Goal: Task Accomplishment & Management: Use online tool/utility

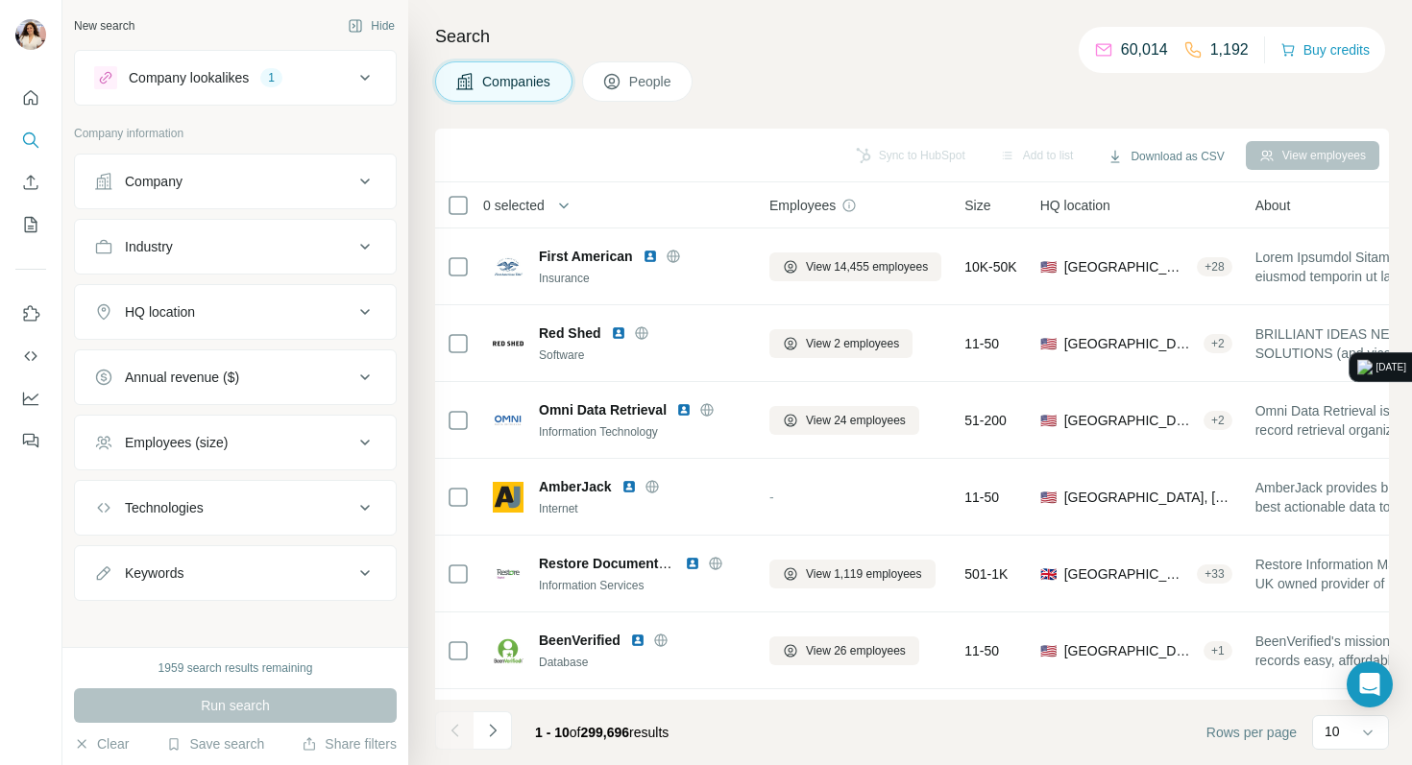
click at [339, 432] on button "Employees (size)" at bounding box center [235, 443] width 321 height 46
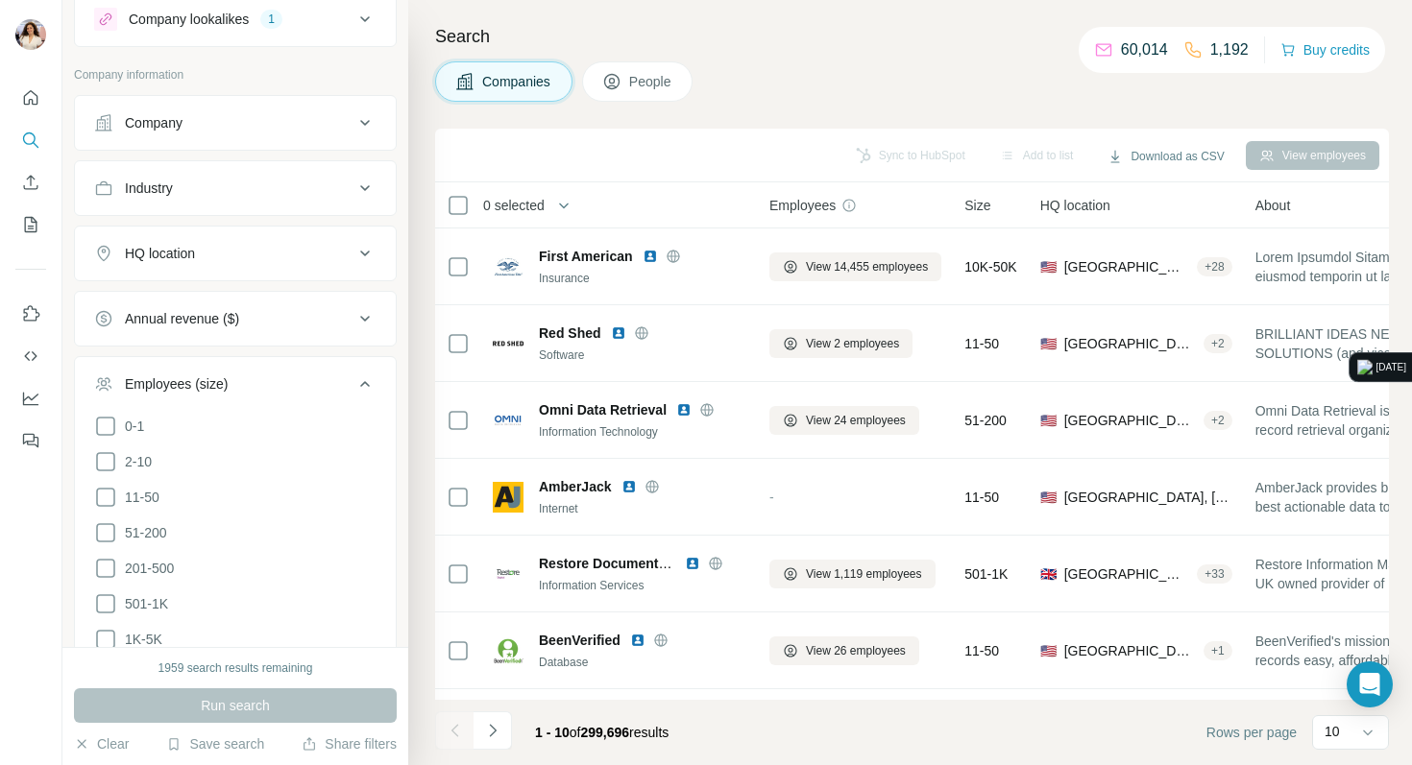
click at [173, 524] on li "51-200" at bounding box center [235, 534] width 282 height 24
click at [149, 536] on span "51-200" at bounding box center [142, 532] width 50 height 19
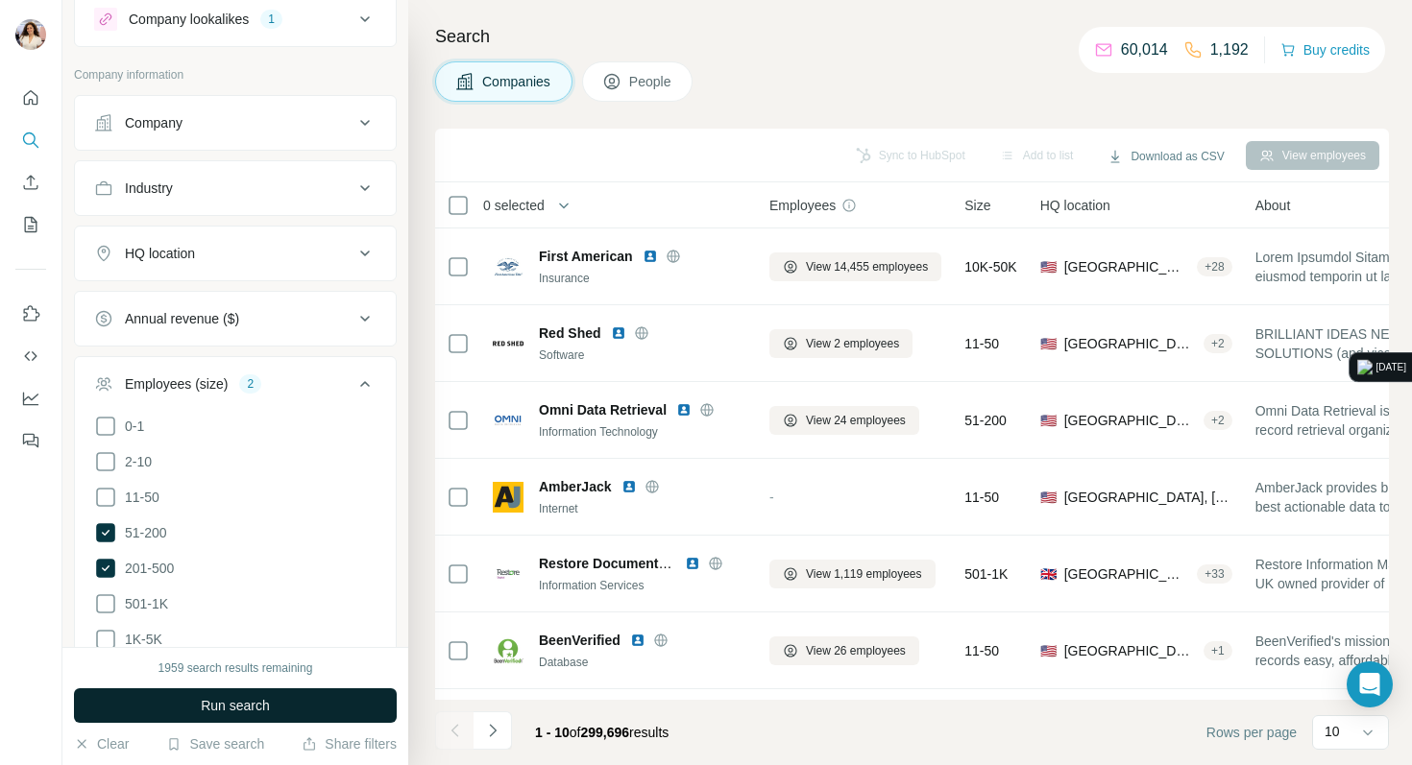
click at [137, 692] on button "Run search" at bounding box center [235, 706] width 323 height 35
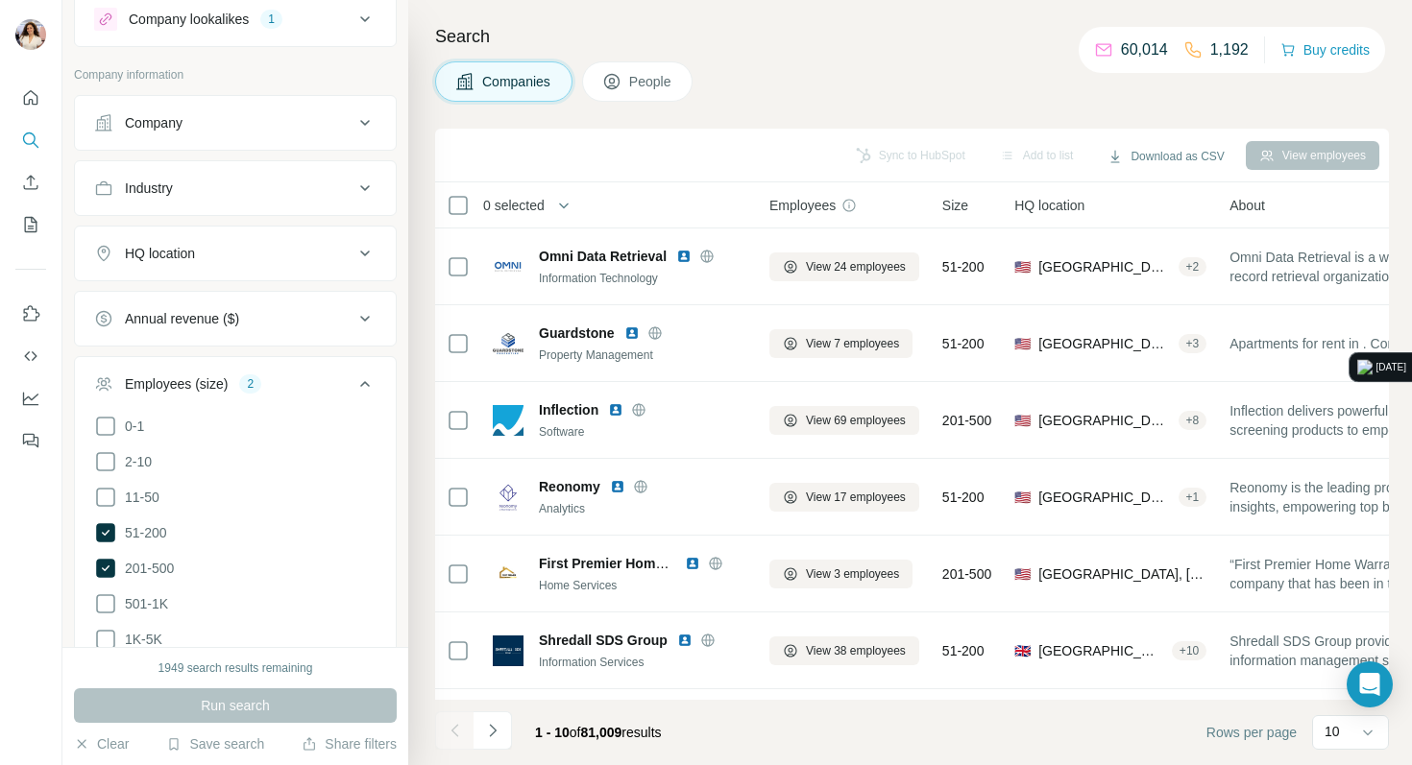
click at [323, 265] on button "HQ location" at bounding box center [235, 254] width 321 height 46
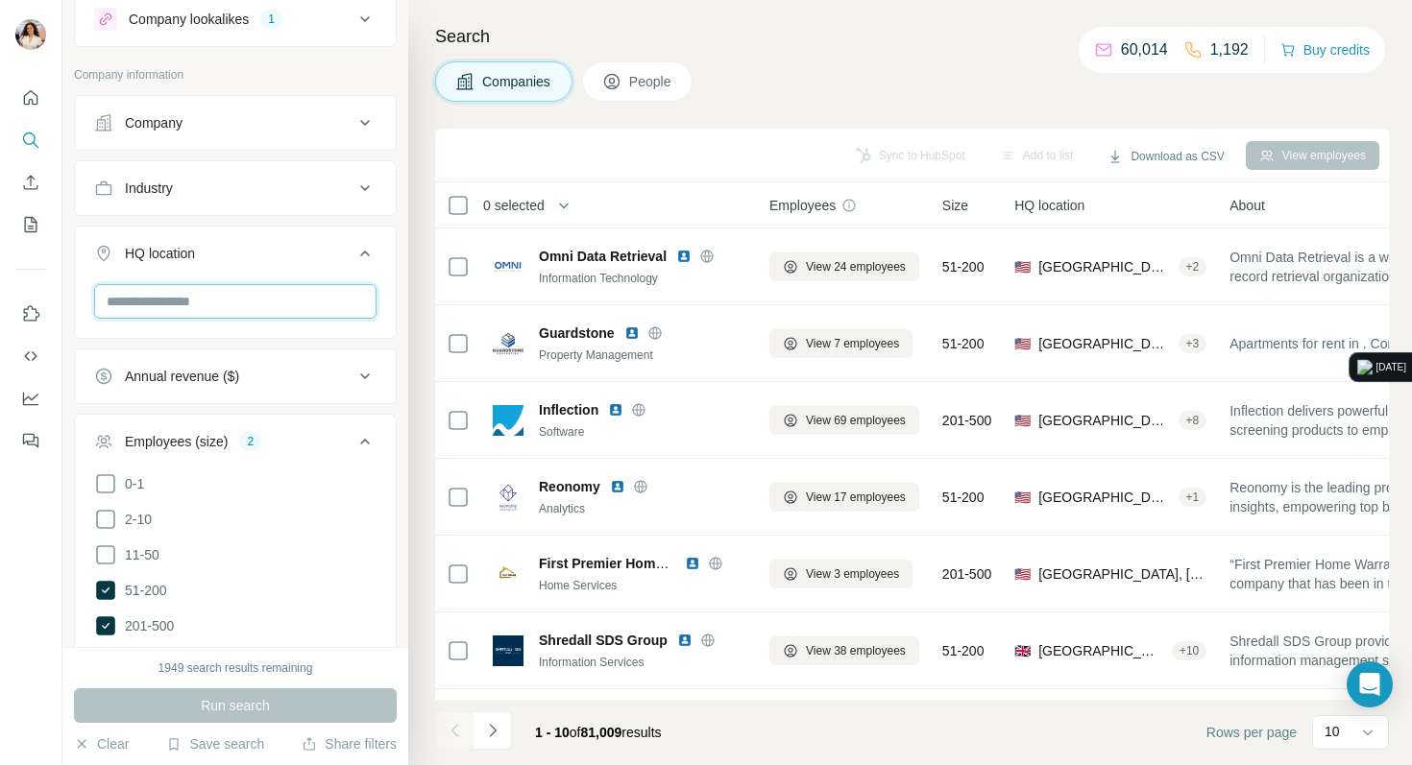
click at [245, 298] on input "text" at bounding box center [235, 301] width 282 height 35
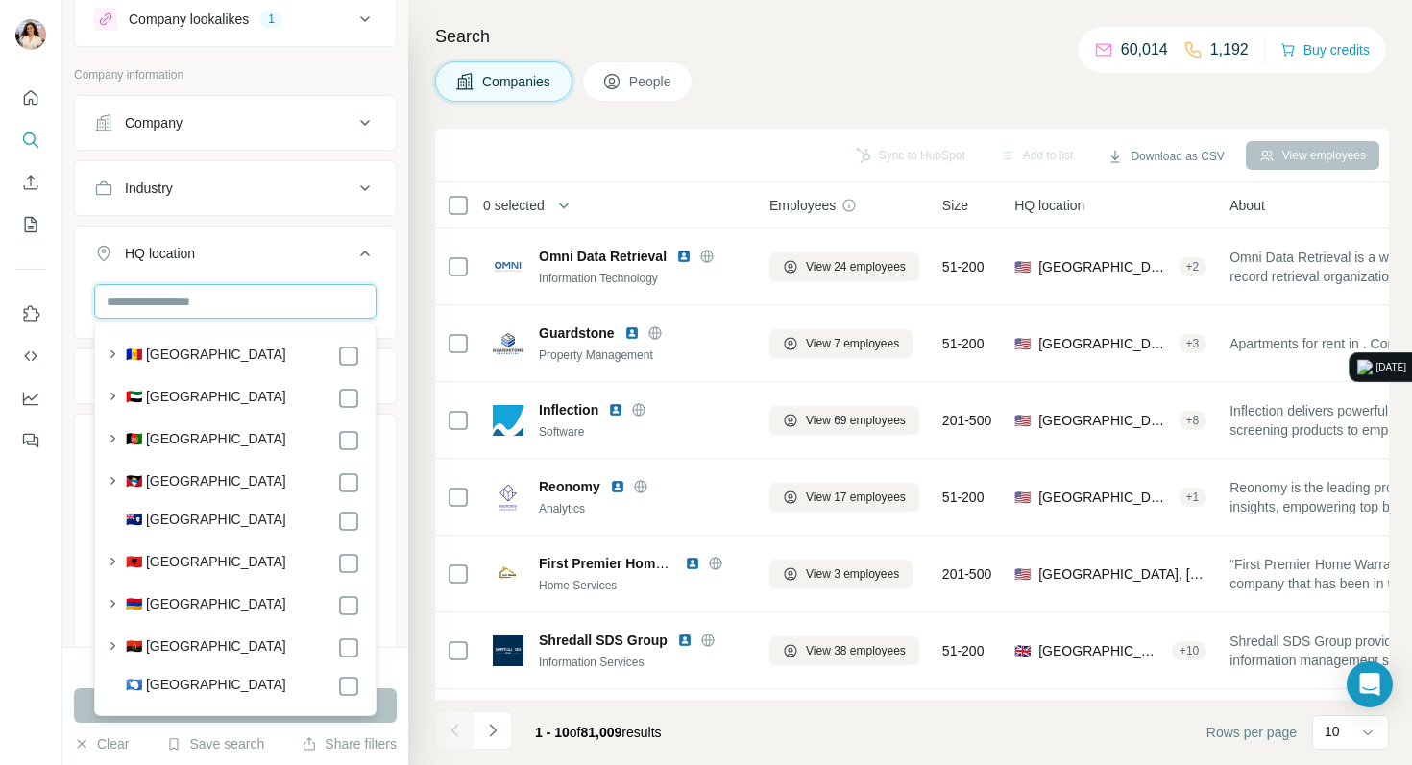
type input "*"
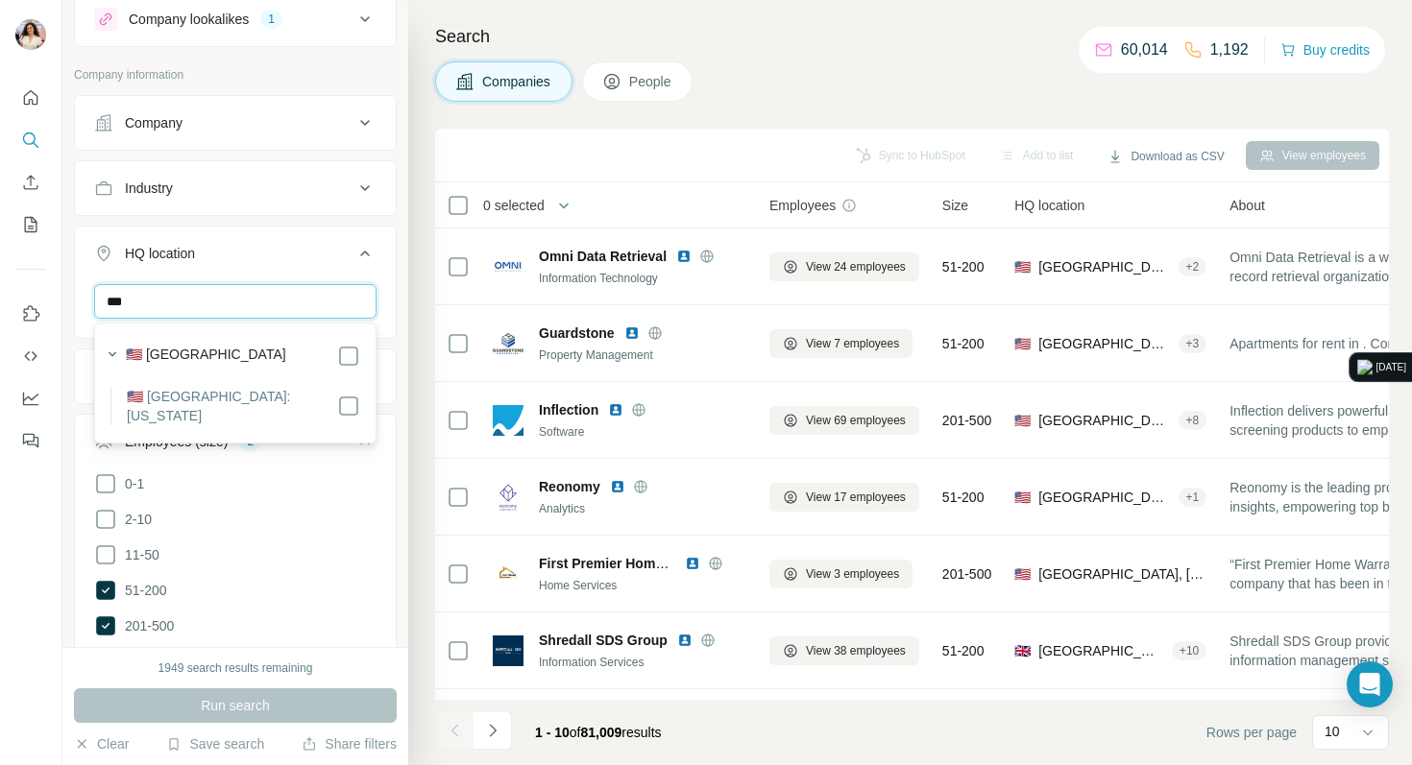
type input "***"
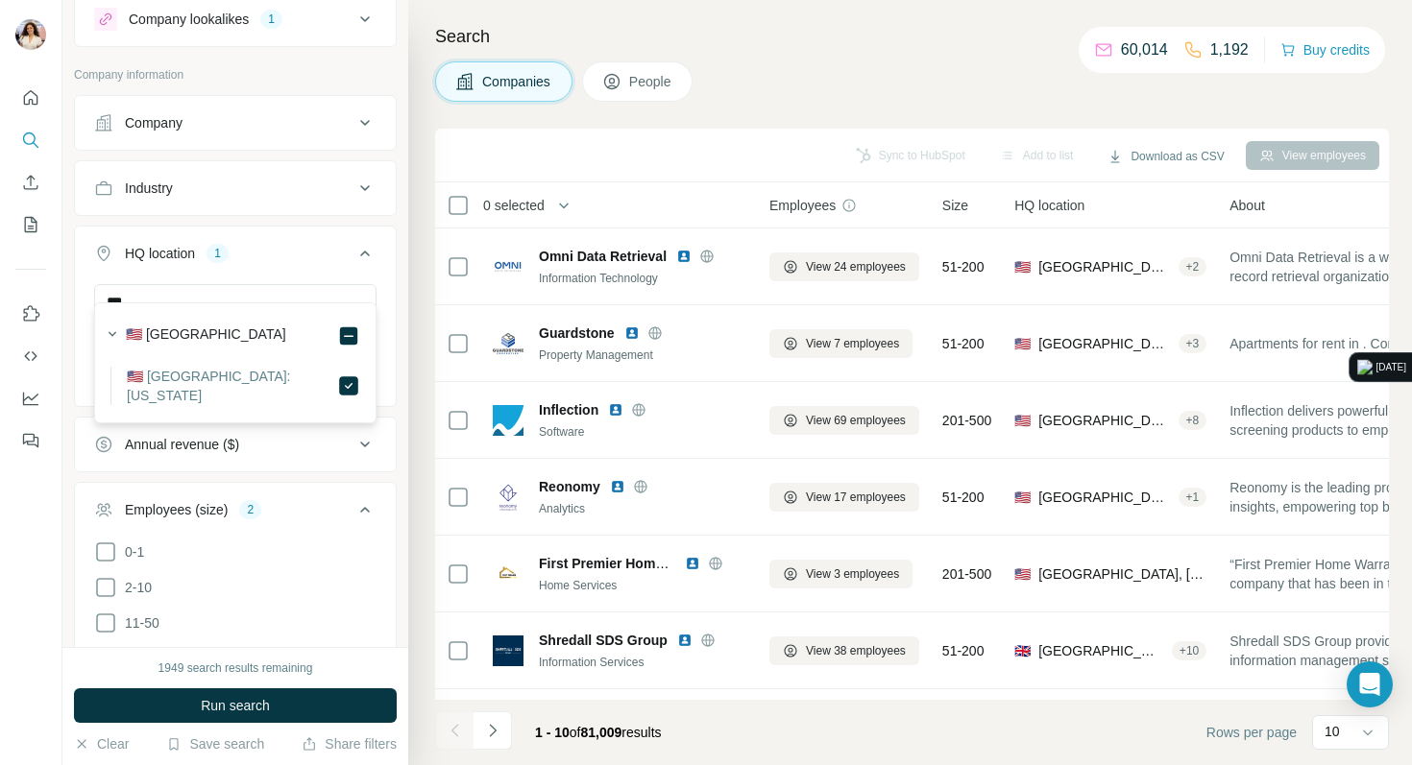
scroll to position [168, 0]
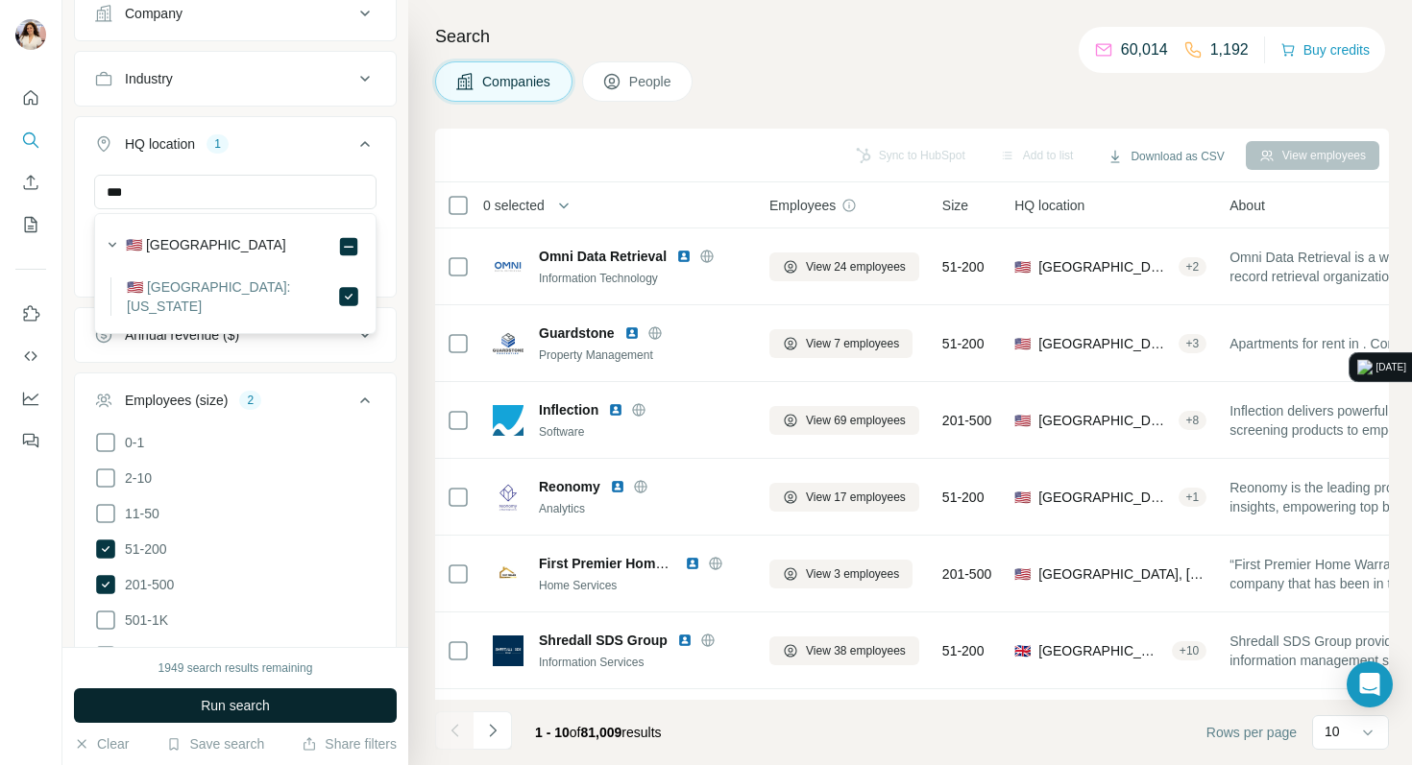
click at [179, 698] on button "Run search" at bounding box center [235, 706] width 323 height 35
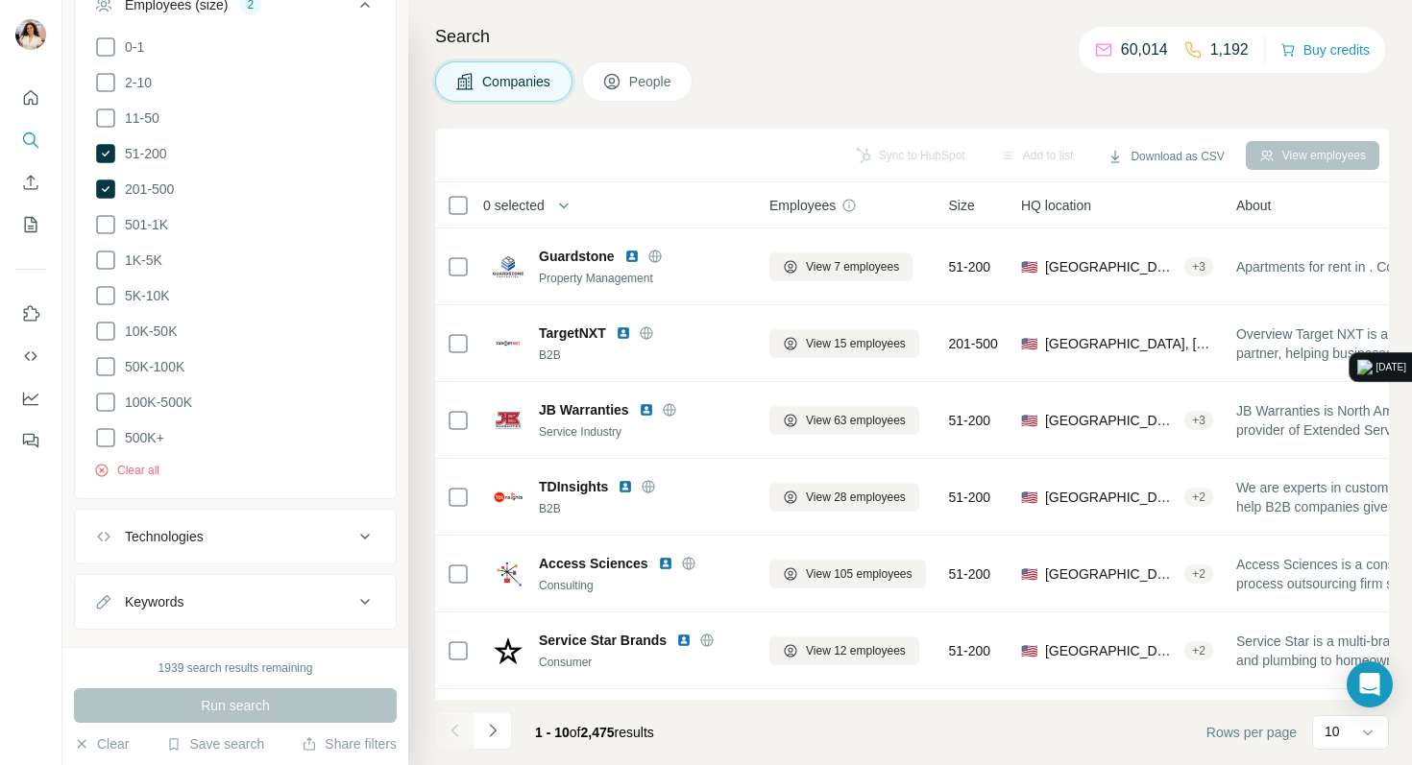
scroll to position [595, 0]
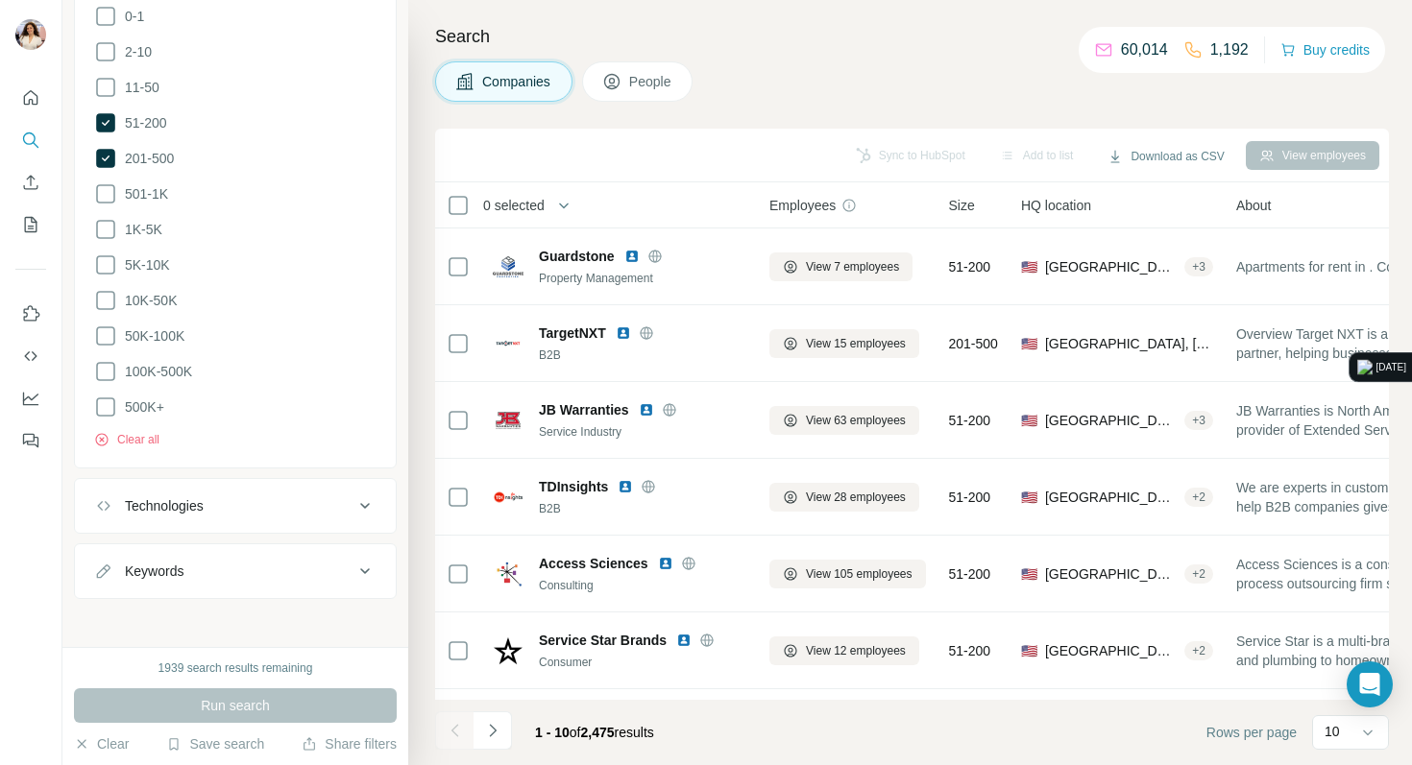
click at [300, 532] on ul "Company Industry HQ location 1 [US_STATE] Clear all Annual revenue ($) Employee…" at bounding box center [235, 79] width 323 height 1040
click at [301, 503] on div "Technologies" at bounding box center [223, 506] width 259 height 19
click at [273, 549] on input "text" at bounding box center [235, 554] width 282 height 35
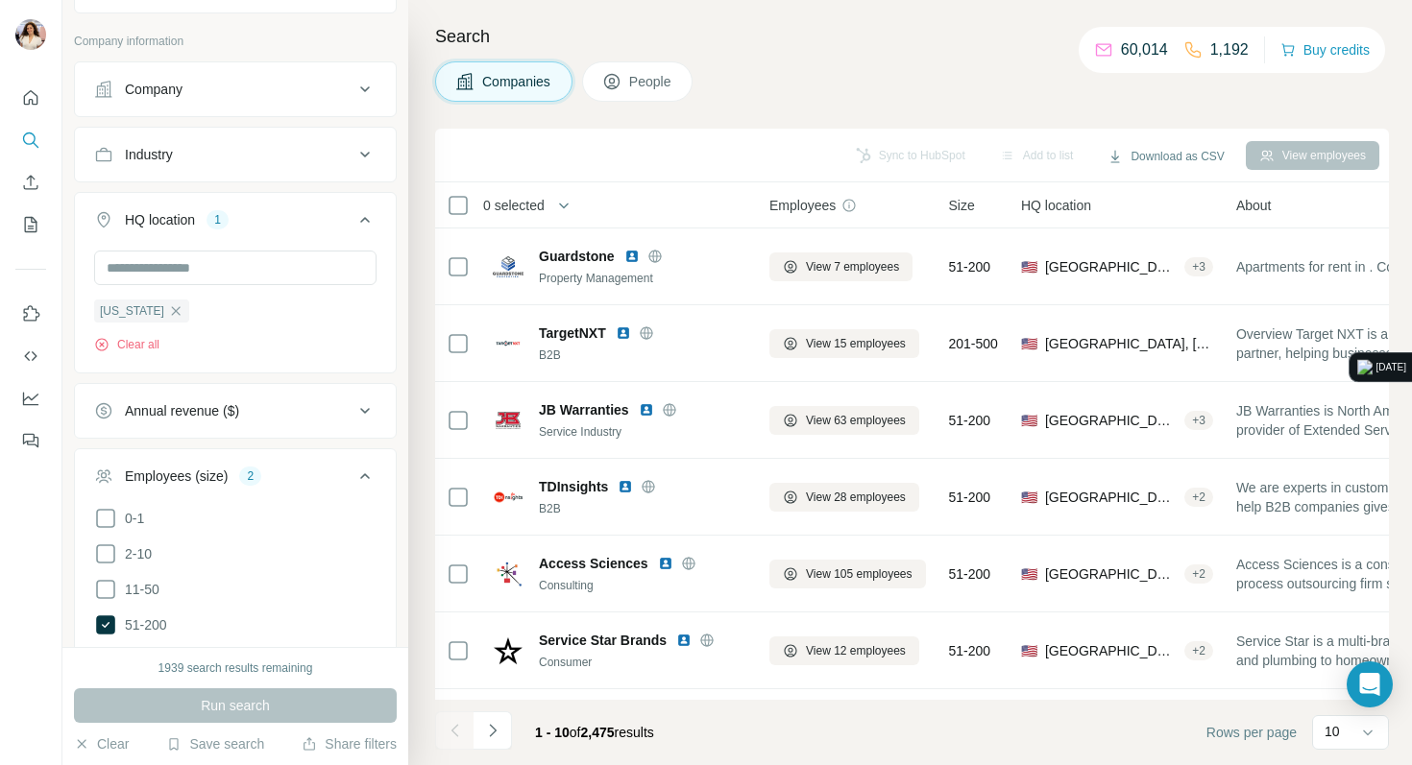
scroll to position [66, 0]
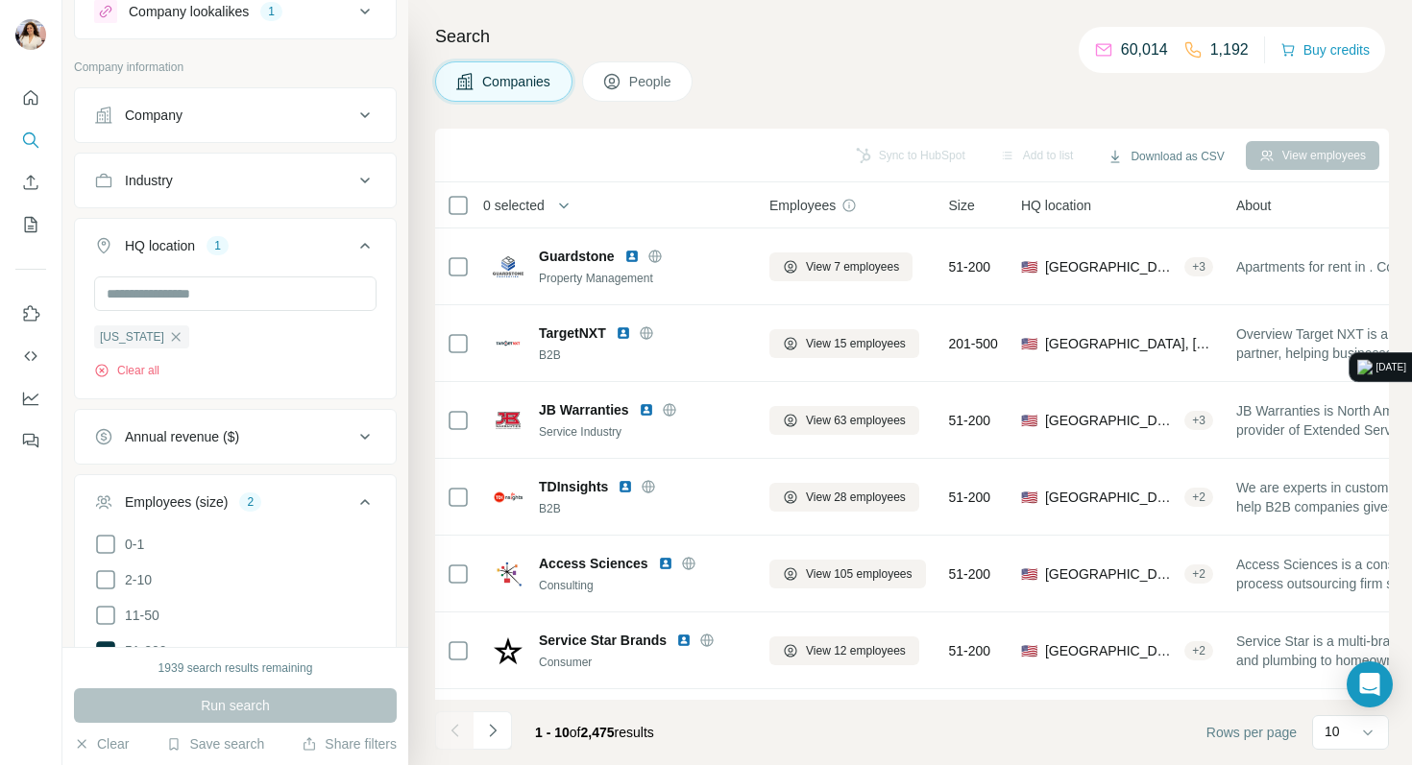
click at [264, 169] on button "Industry" at bounding box center [235, 181] width 321 height 46
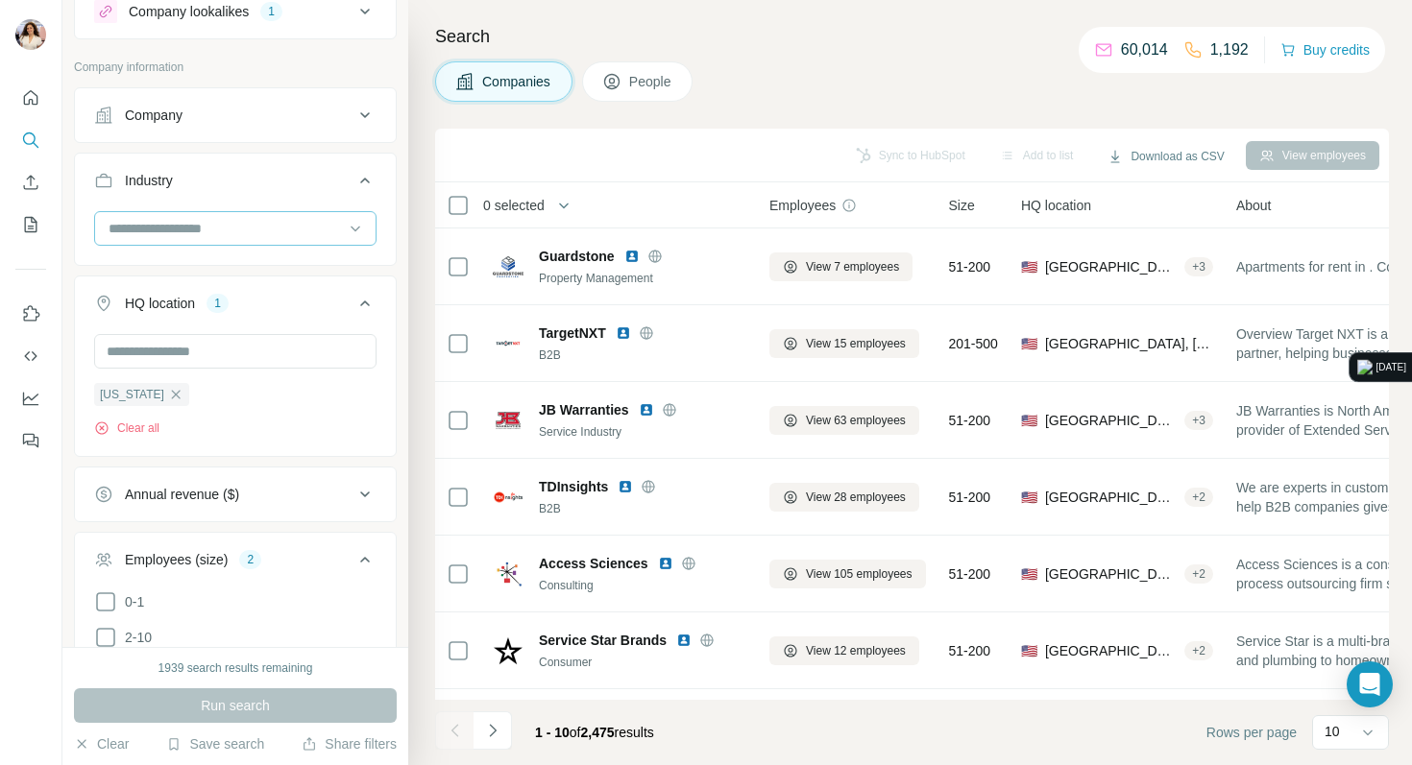
click at [283, 216] on div at bounding box center [225, 228] width 237 height 33
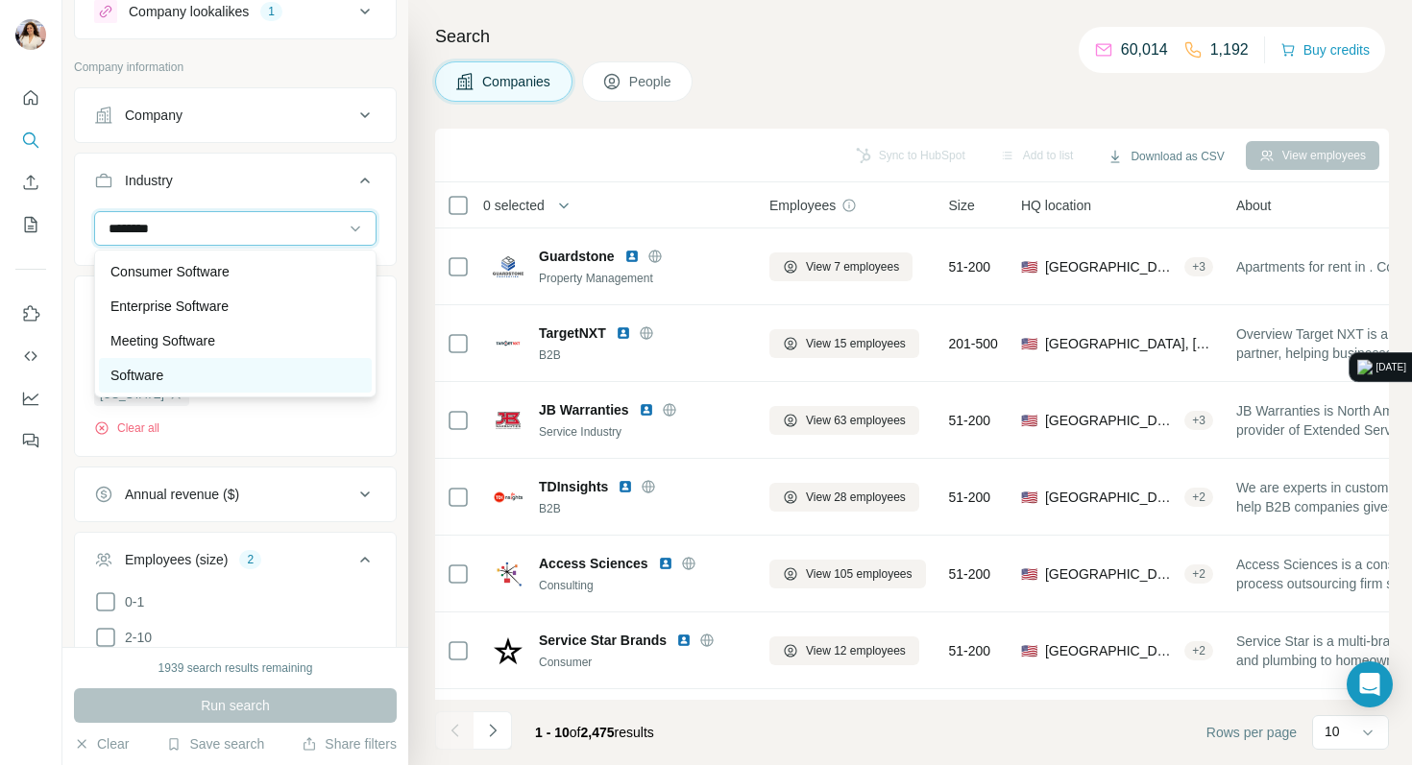
type input "********"
click at [251, 374] on div "Software" at bounding box center [235, 375] width 250 height 19
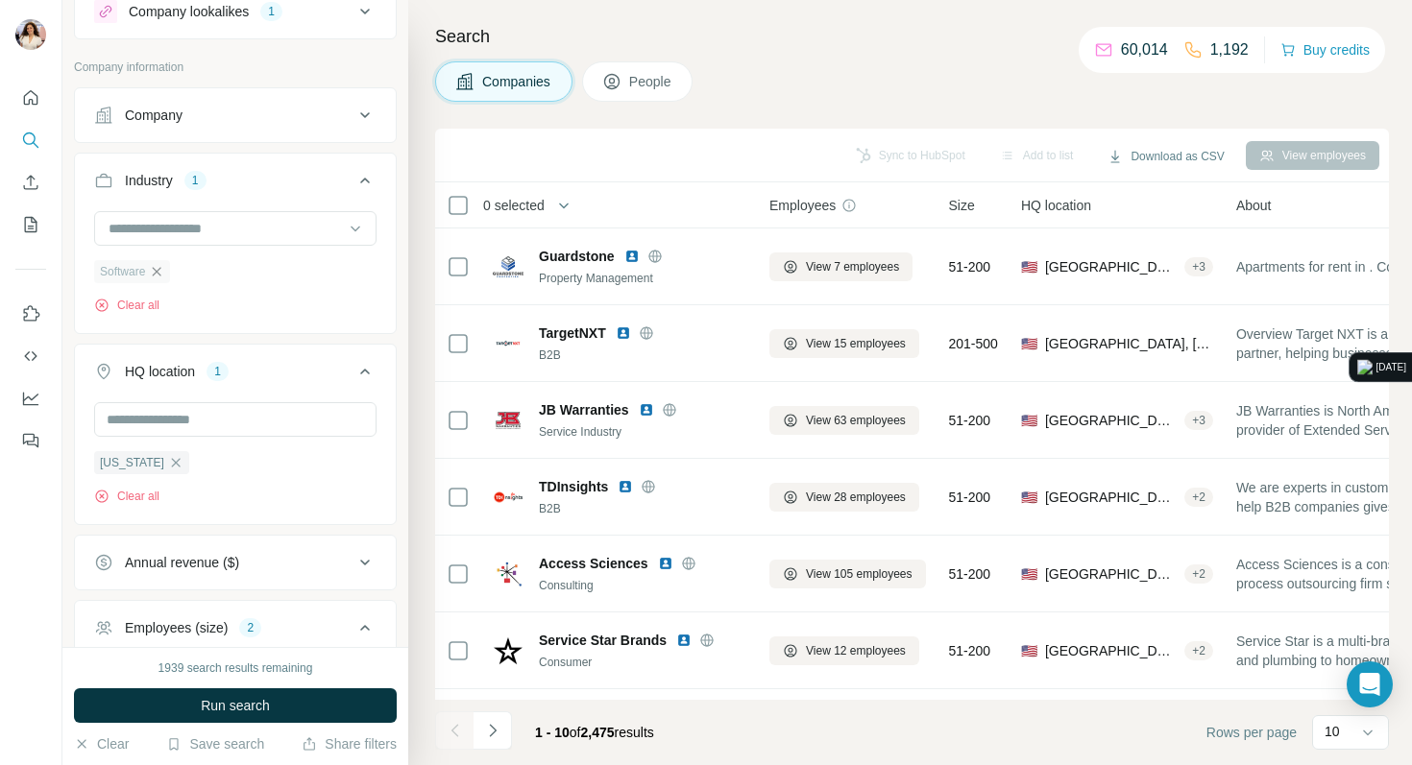
click at [161, 275] on icon "button" at bounding box center [156, 271] width 15 height 15
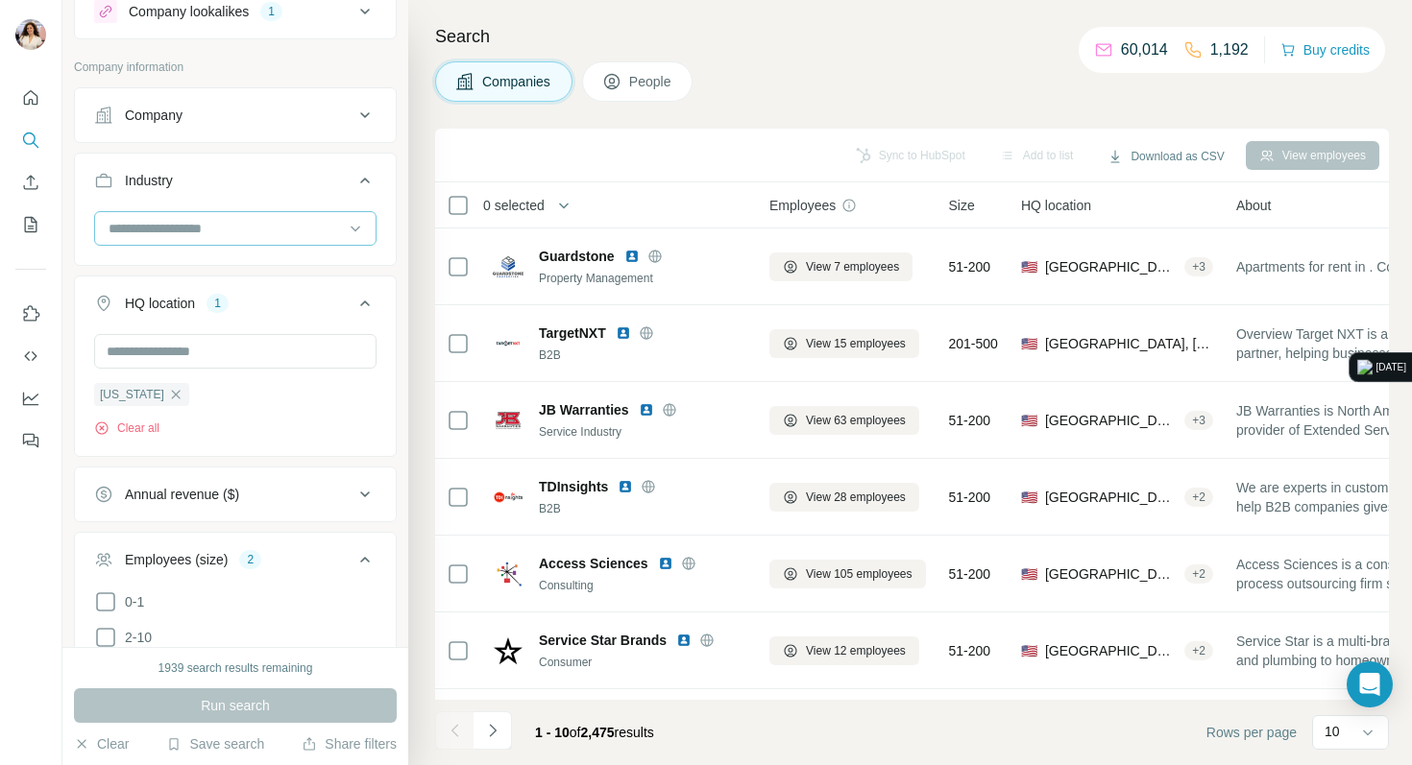
click at [160, 225] on input at bounding box center [225, 228] width 237 height 21
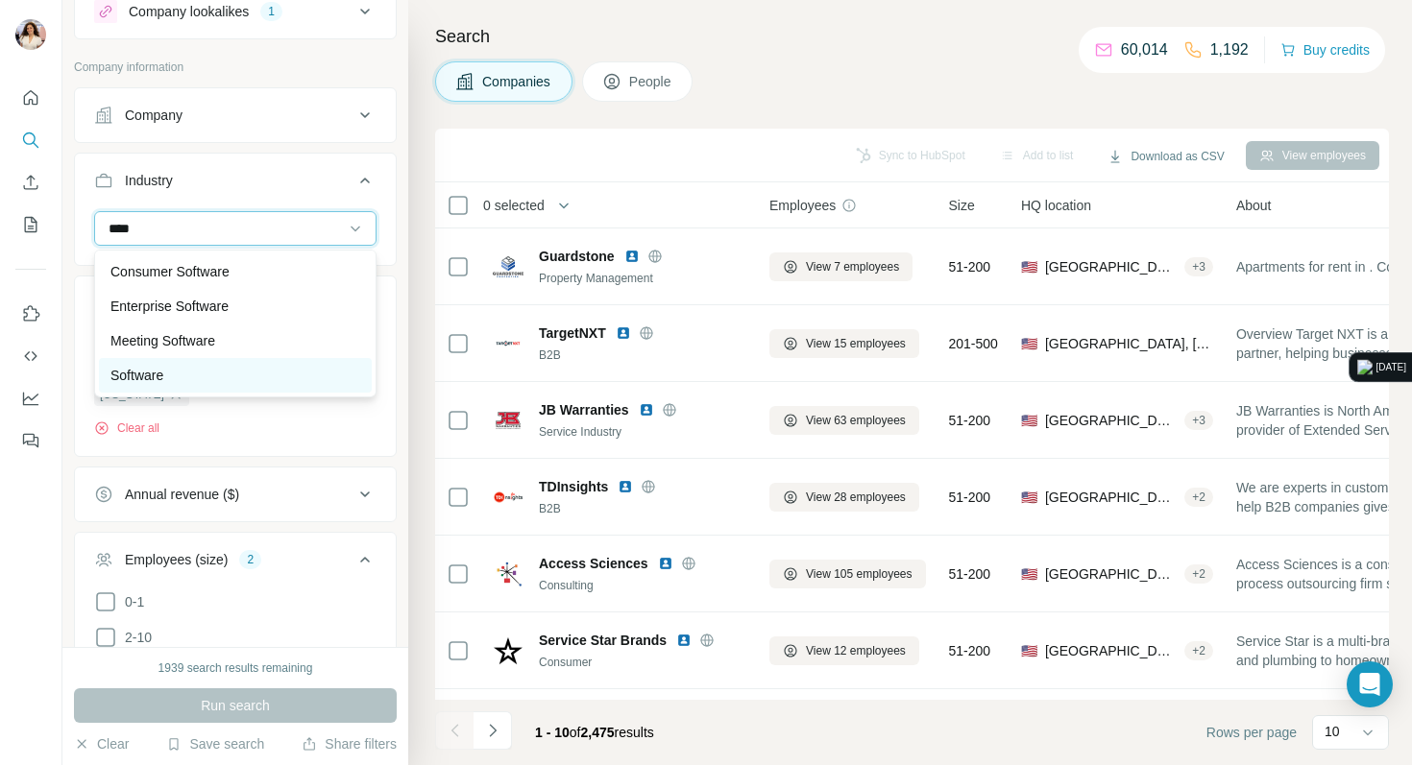
type input "****"
click at [162, 384] on p "Software" at bounding box center [136, 375] width 53 height 19
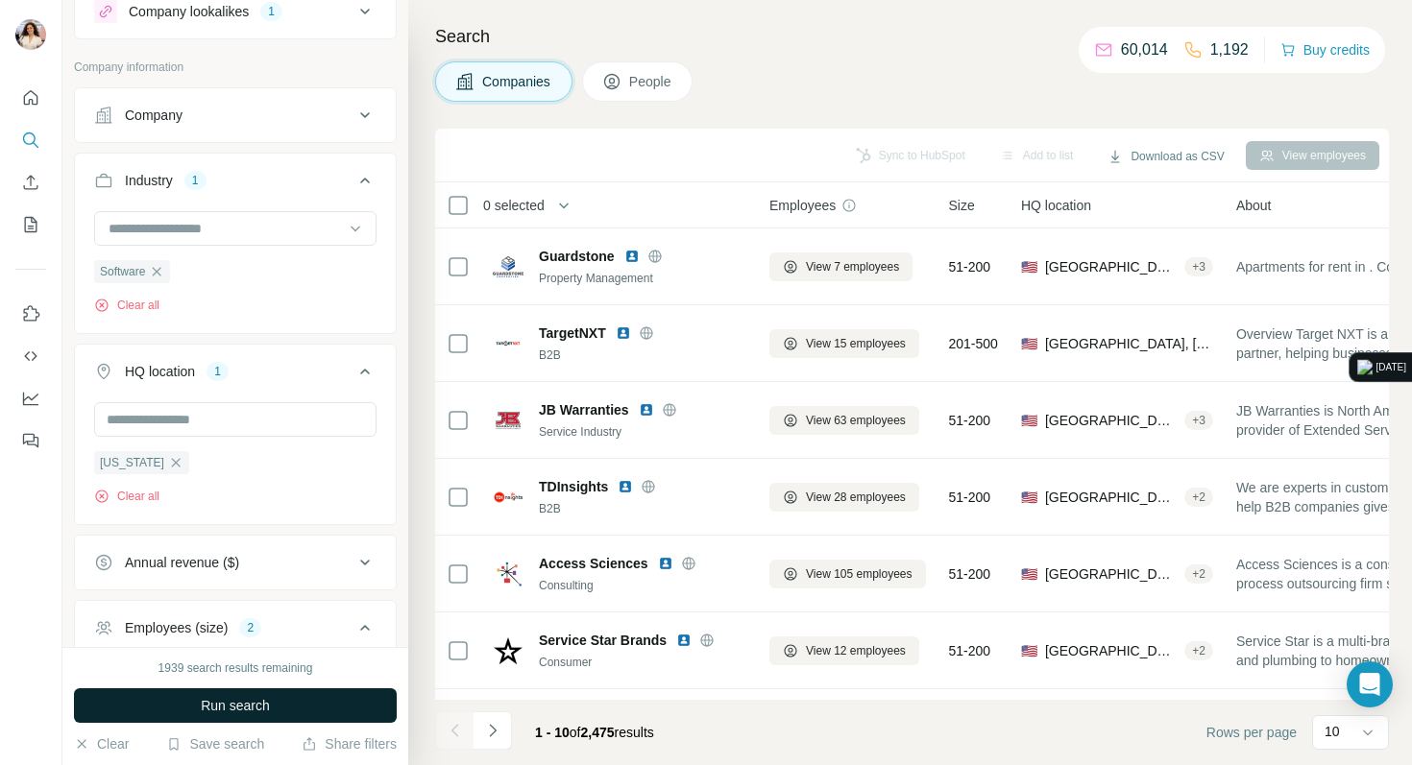
click at [166, 704] on button "Run search" at bounding box center [235, 706] width 323 height 35
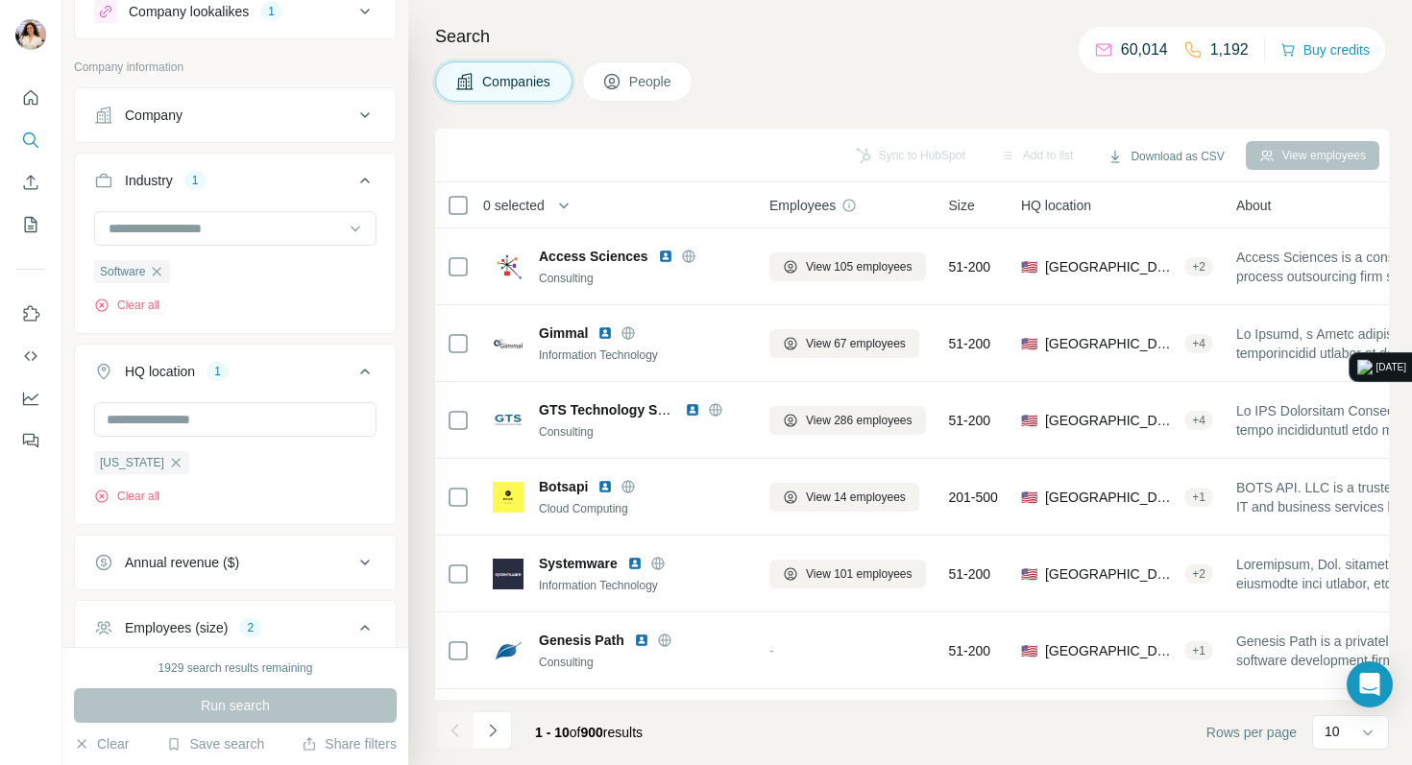
click at [667, 76] on span "People" at bounding box center [651, 81] width 44 height 19
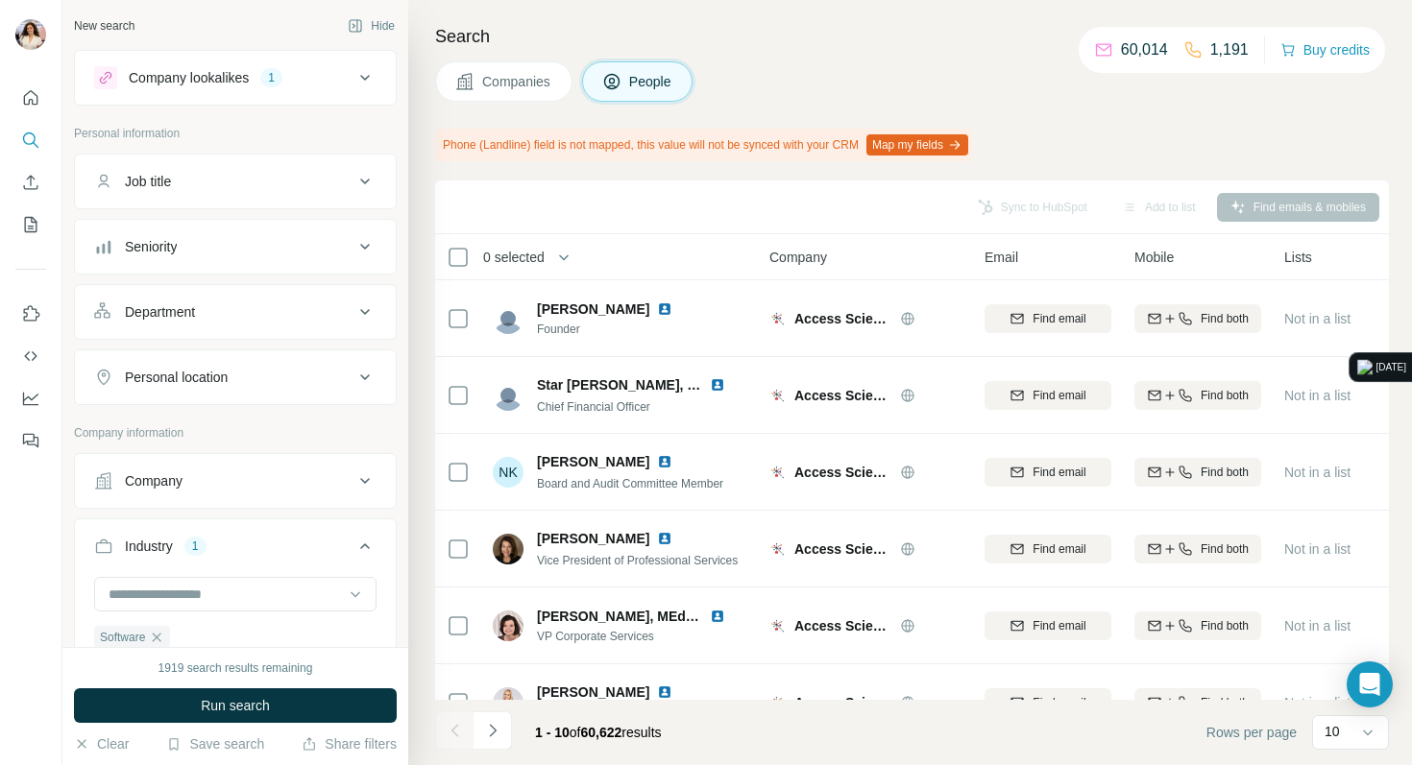
click at [918, 162] on div "Search Companies People Phone (Landline) field is not mapped, this value will n…" at bounding box center [910, 382] width 1004 height 765
click at [918, 151] on button "Map my fields" at bounding box center [917, 144] width 102 height 21
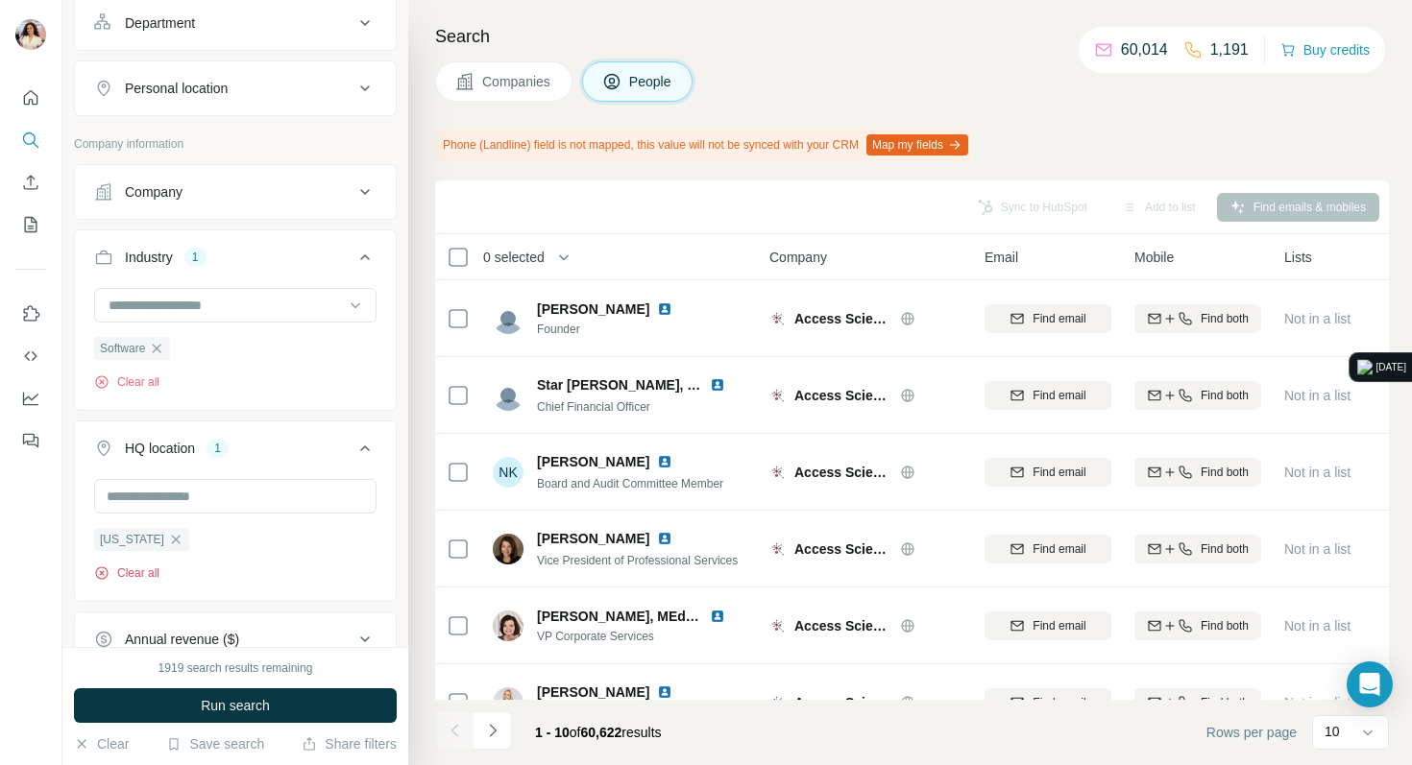
scroll to position [319, 0]
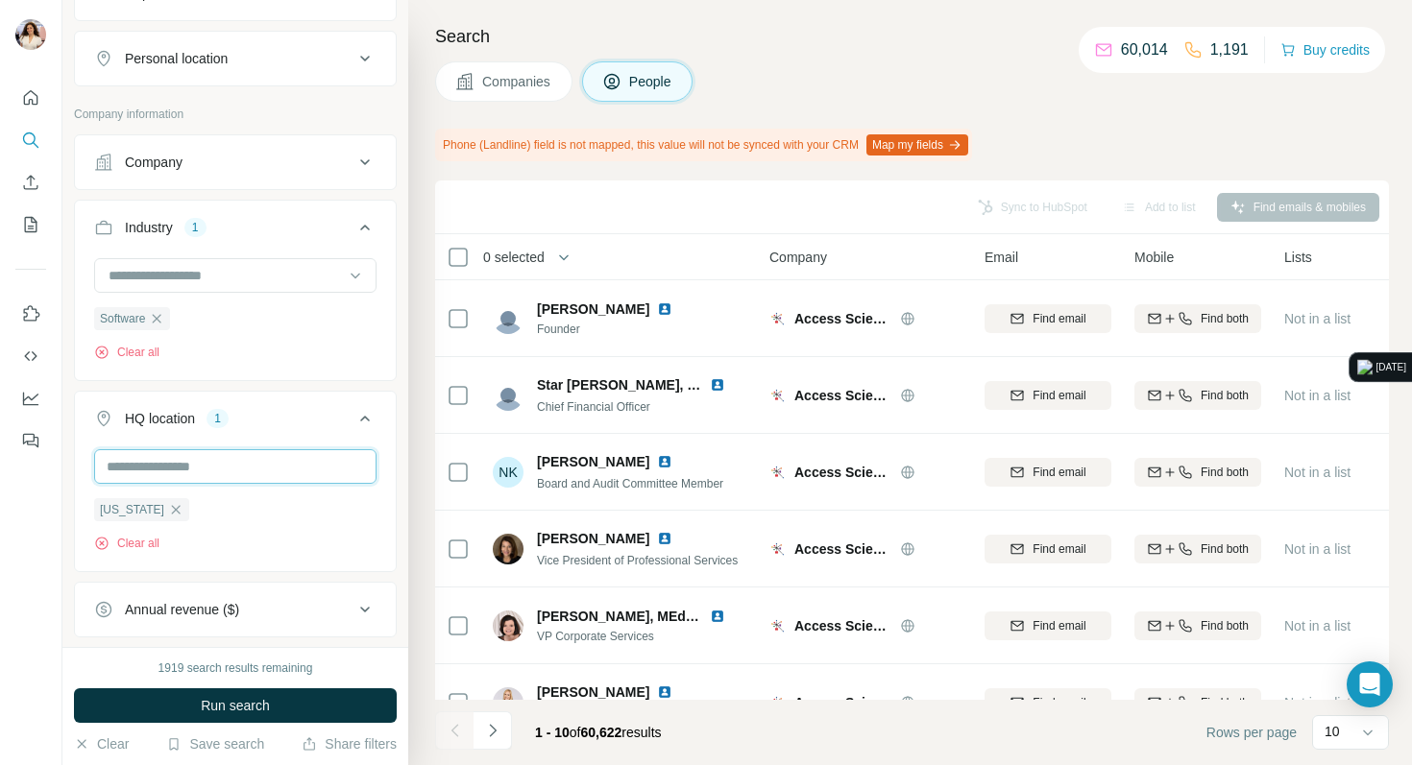
click at [184, 479] on input "text" at bounding box center [235, 466] width 282 height 35
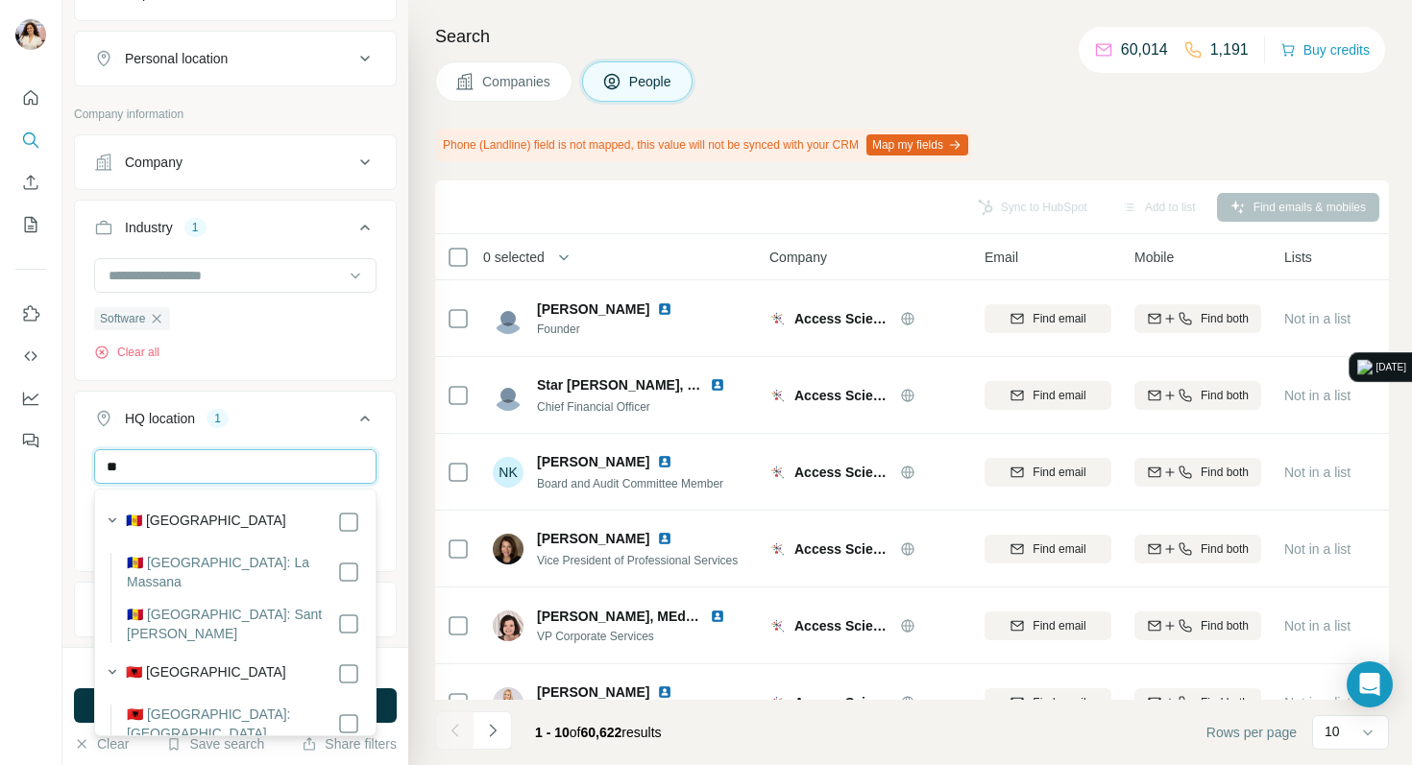
type input "*"
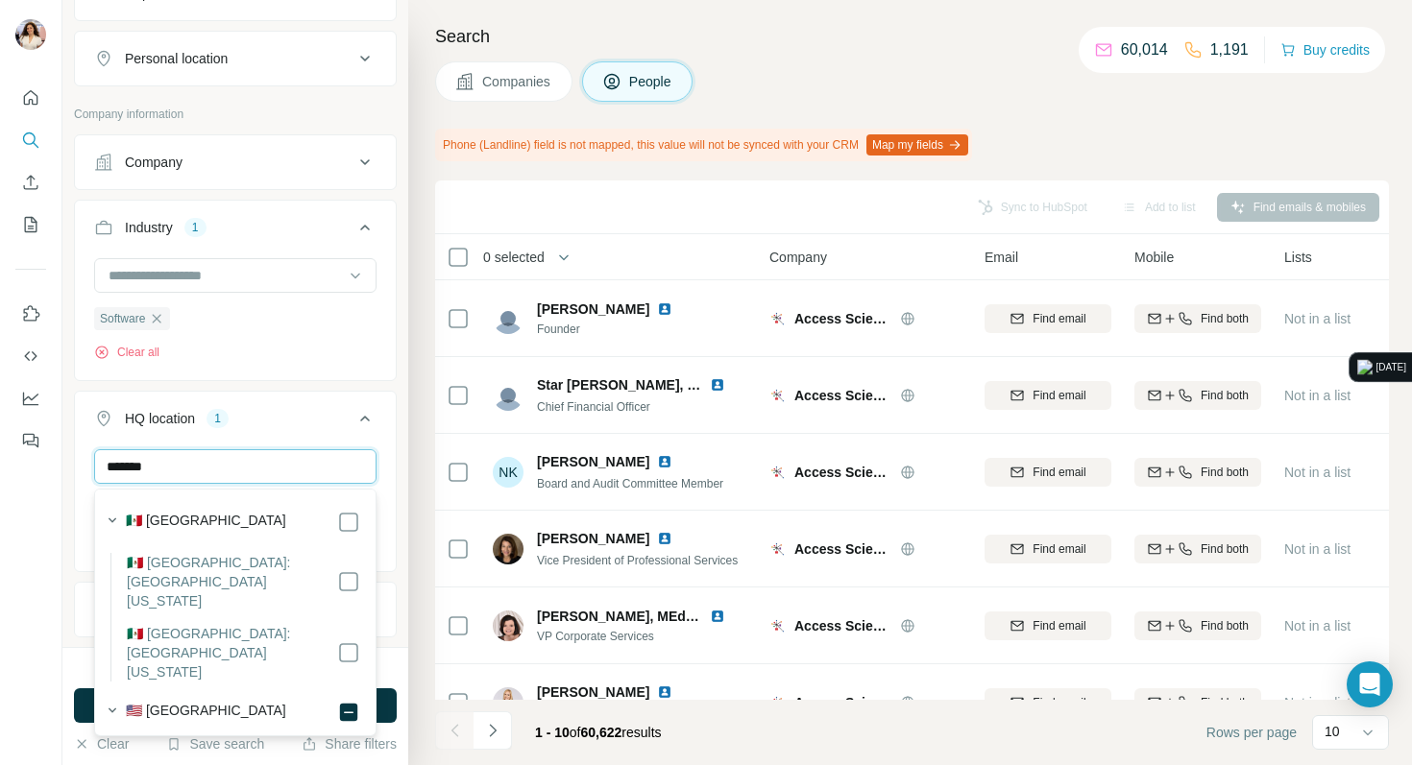
type input "*******"
click at [414, 408] on div "Search Companies People Phone (Landline) field is not mapped, this value will n…" at bounding box center [910, 382] width 1004 height 765
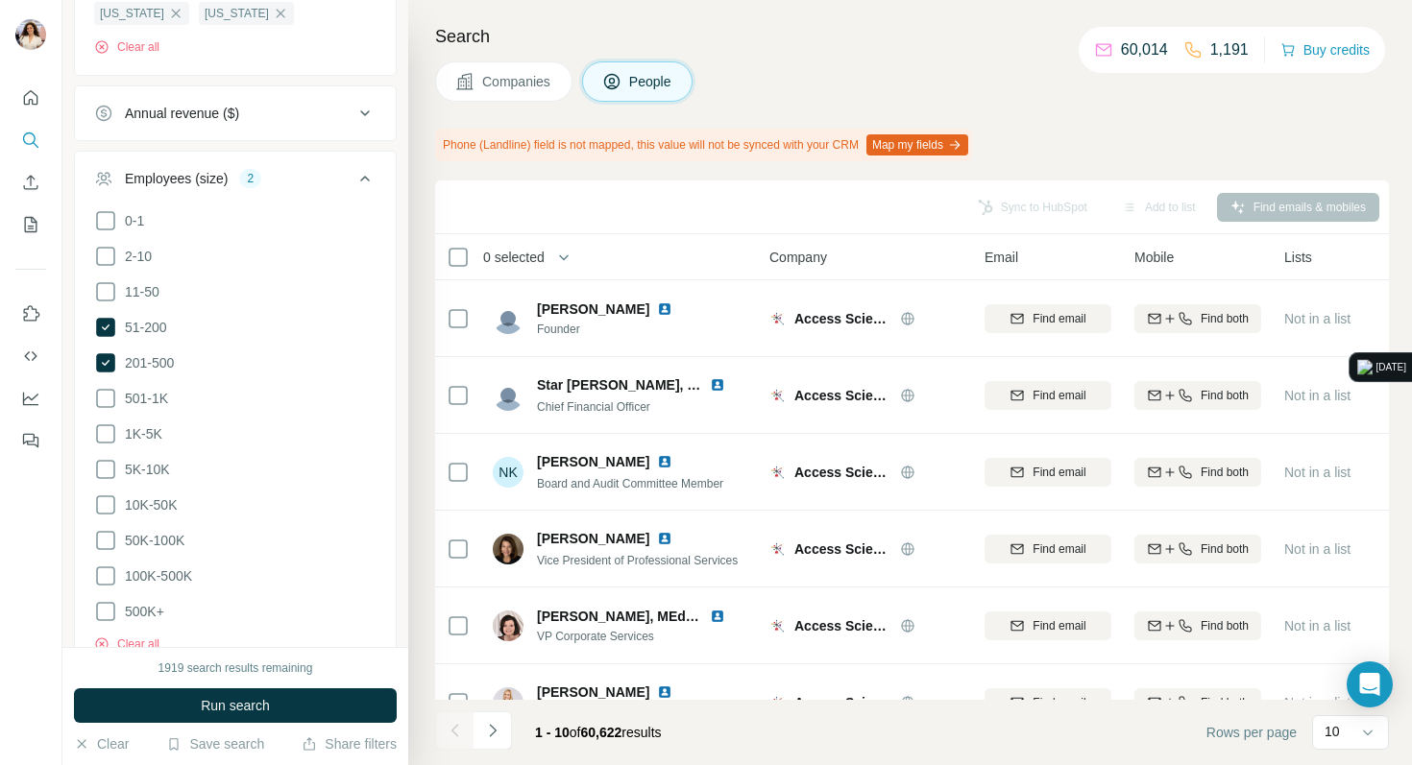
scroll to position [1079, 0]
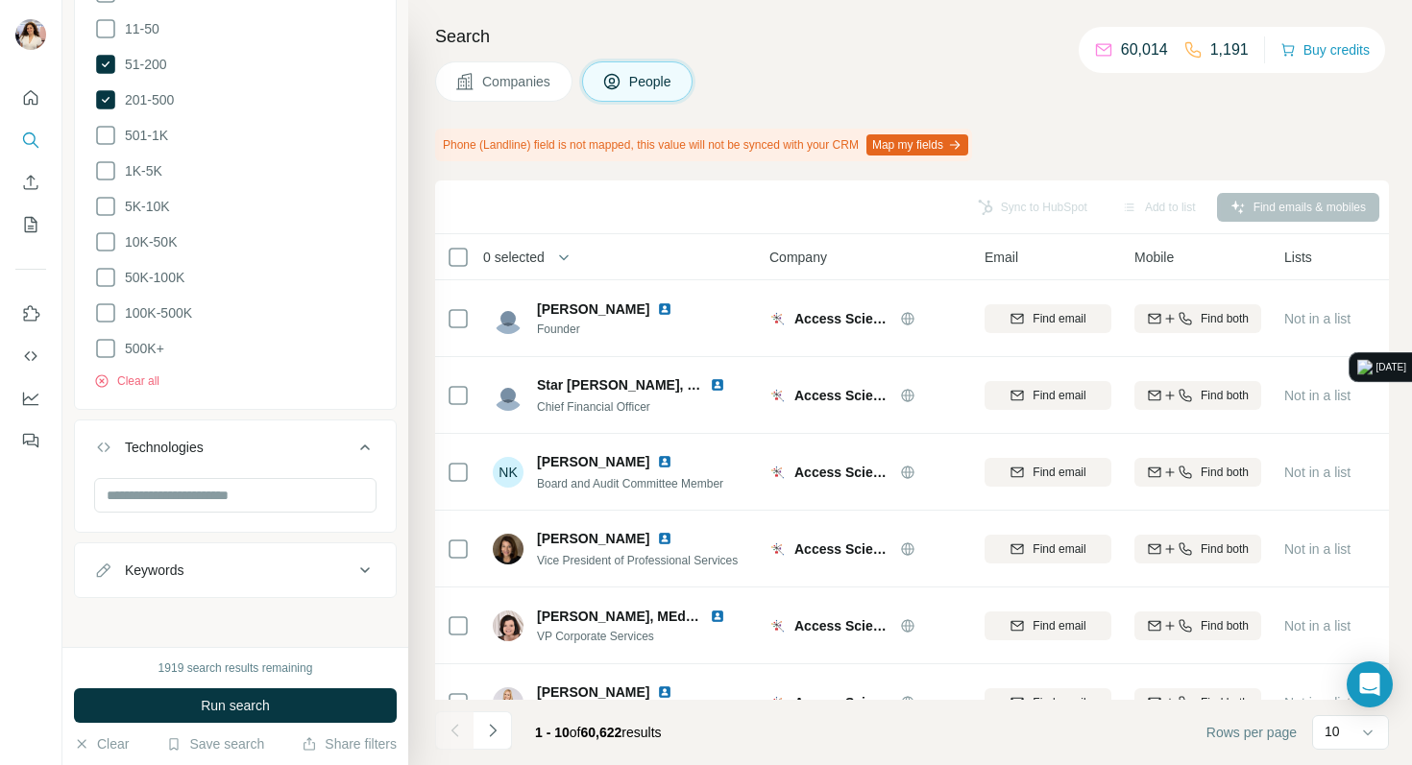
click at [372, 572] on icon at bounding box center [364, 570] width 23 height 23
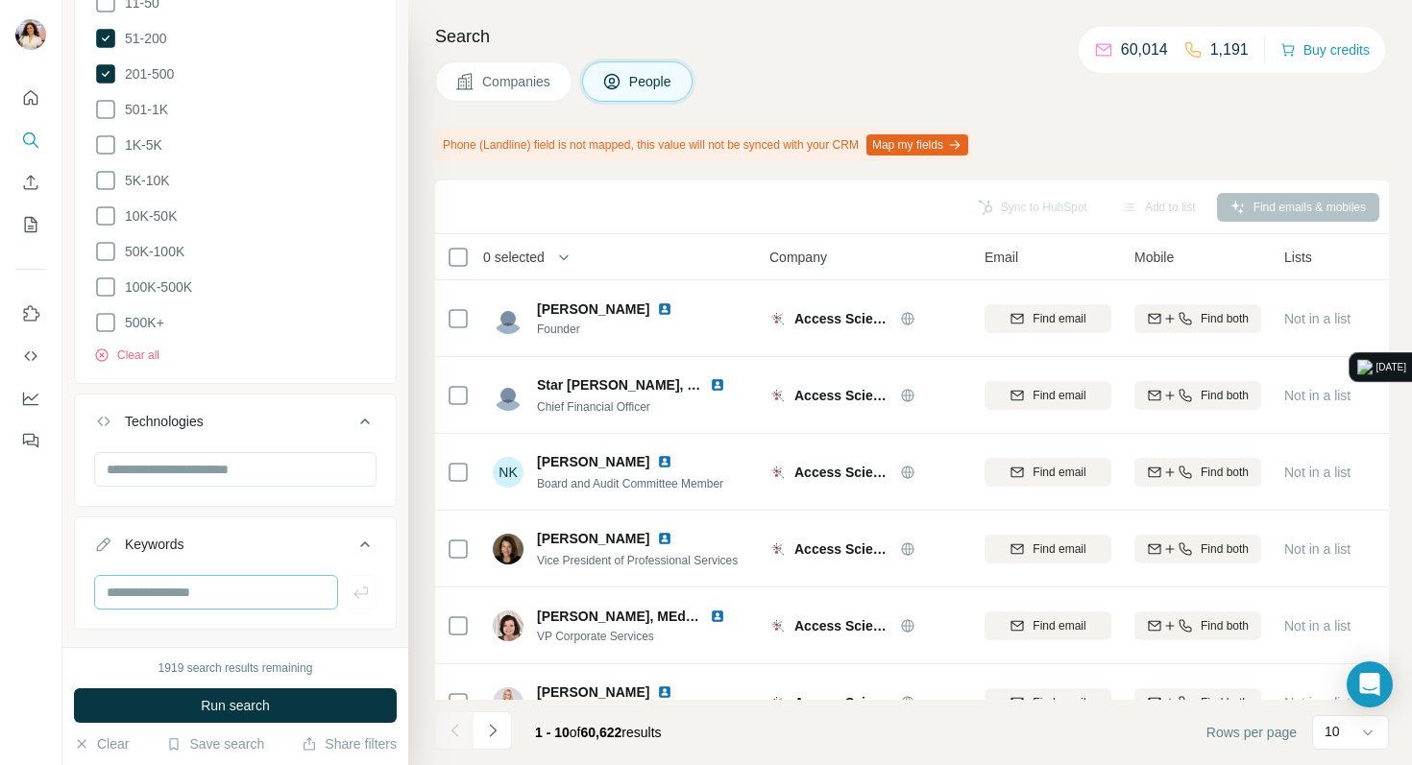
scroll to position [1106, 0]
click at [314, 576] on input "text" at bounding box center [216, 590] width 244 height 35
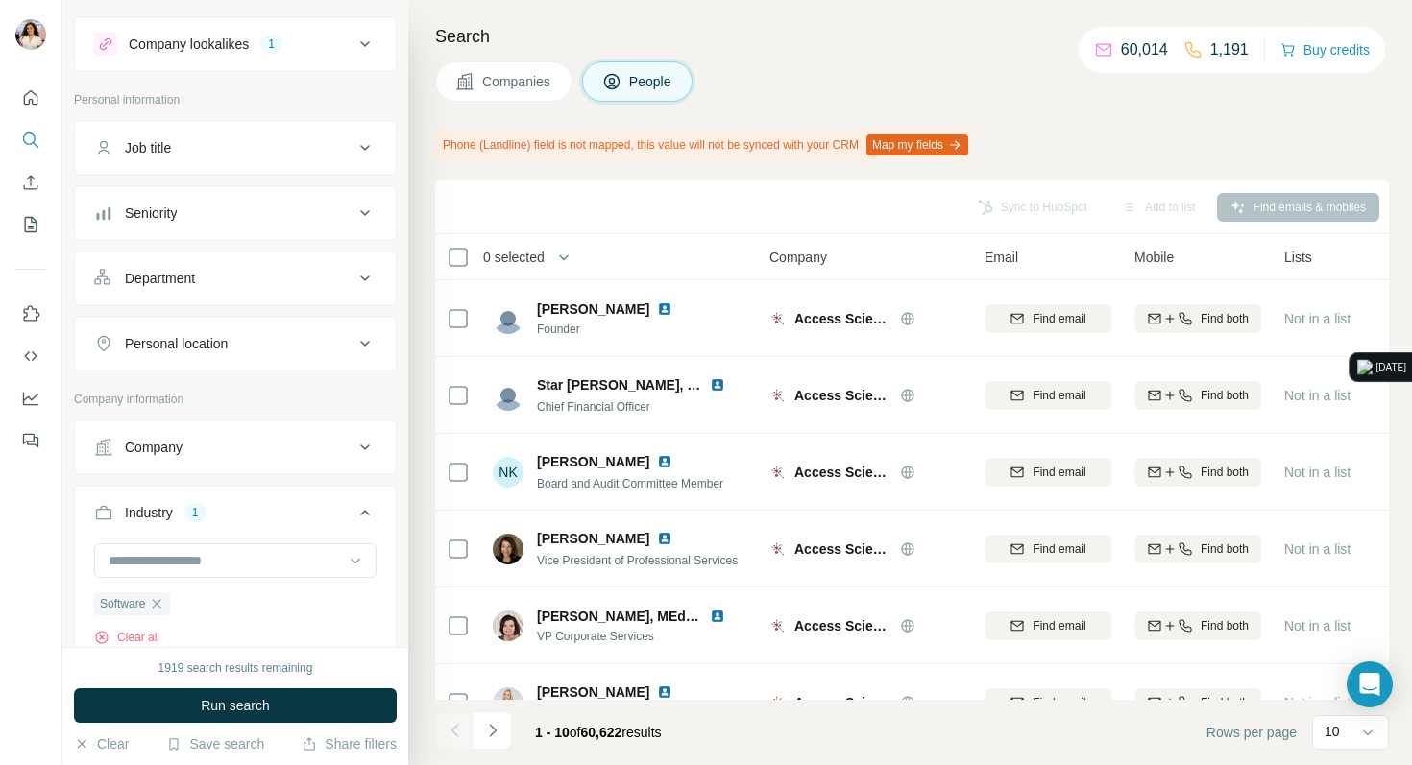
scroll to position [0, 0]
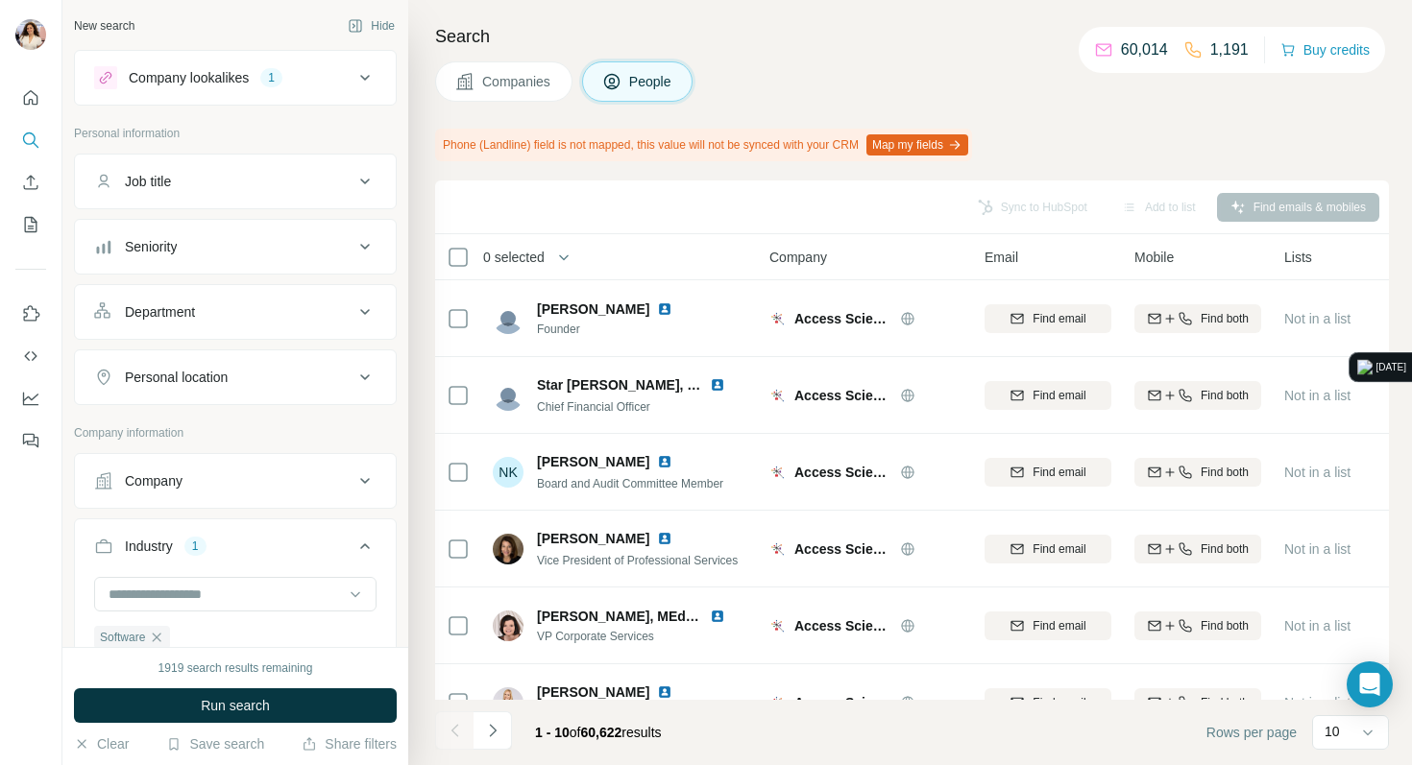
type input "********"
click at [311, 237] on div "Seniority" at bounding box center [223, 246] width 259 height 19
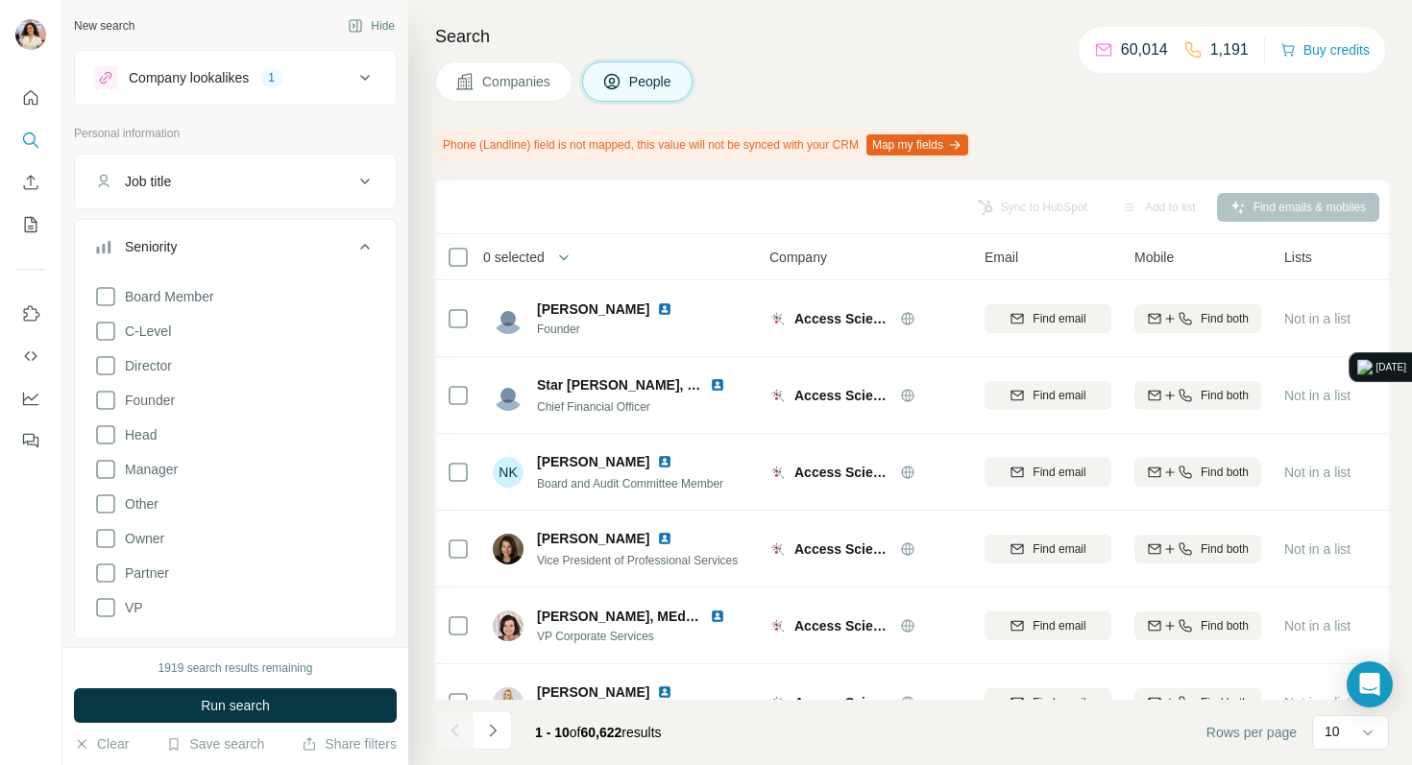
click at [198, 337] on div "Board Member C-Level Director Founder Head Manager Other Owner Partner VP" at bounding box center [235, 449] width 282 height 342
click at [149, 336] on span "C-Level" at bounding box center [144, 331] width 54 height 19
click at [130, 412] on div "Board Member C-Level Director Founder Head Manager Other Owner Partner VP Clear…" at bounding box center [235, 463] width 282 height 371
click at [122, 407] on span "Founder" at bounding box center [146, 400] width 58 height 19
click at [144, 699] on button "Run search" at bounding box center [235, 706] width 323 height 35
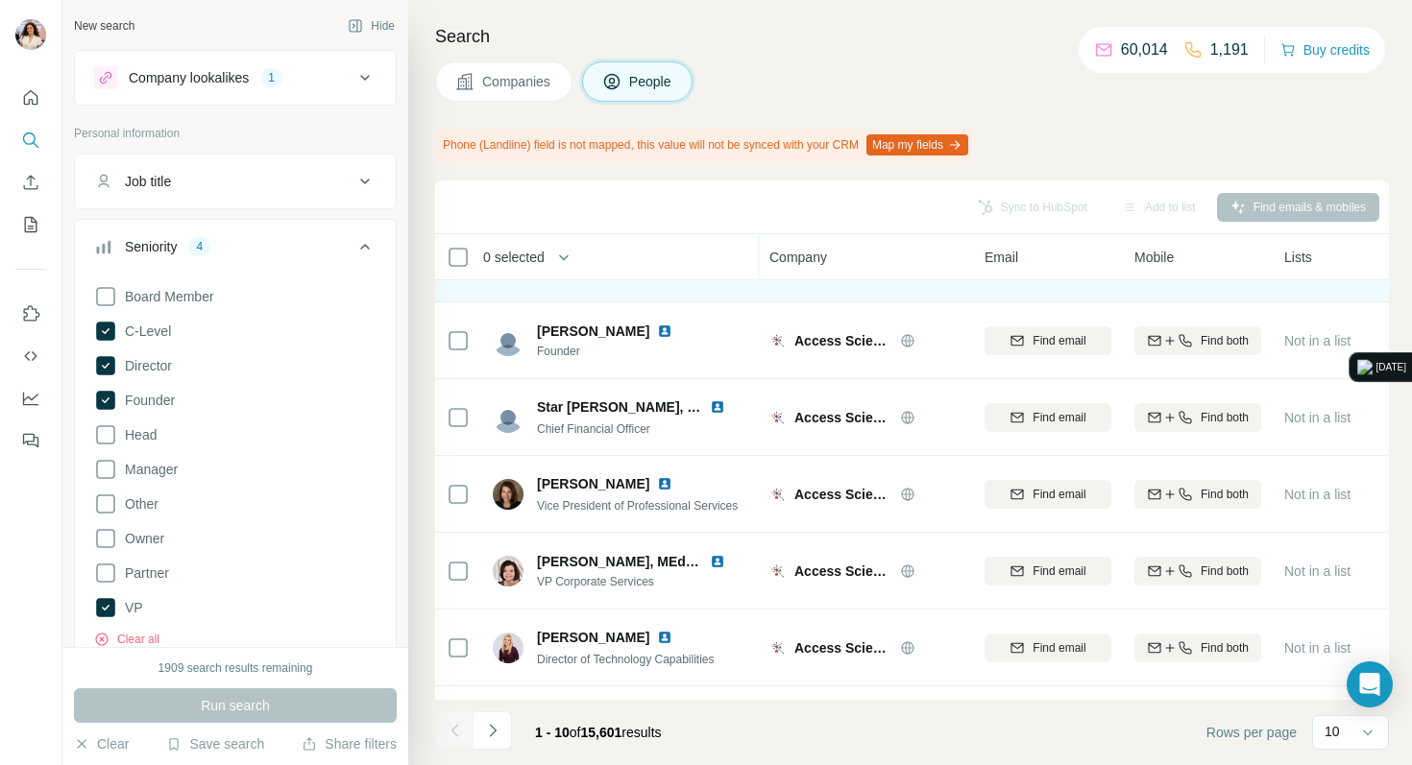
scroll to position [46, 0]
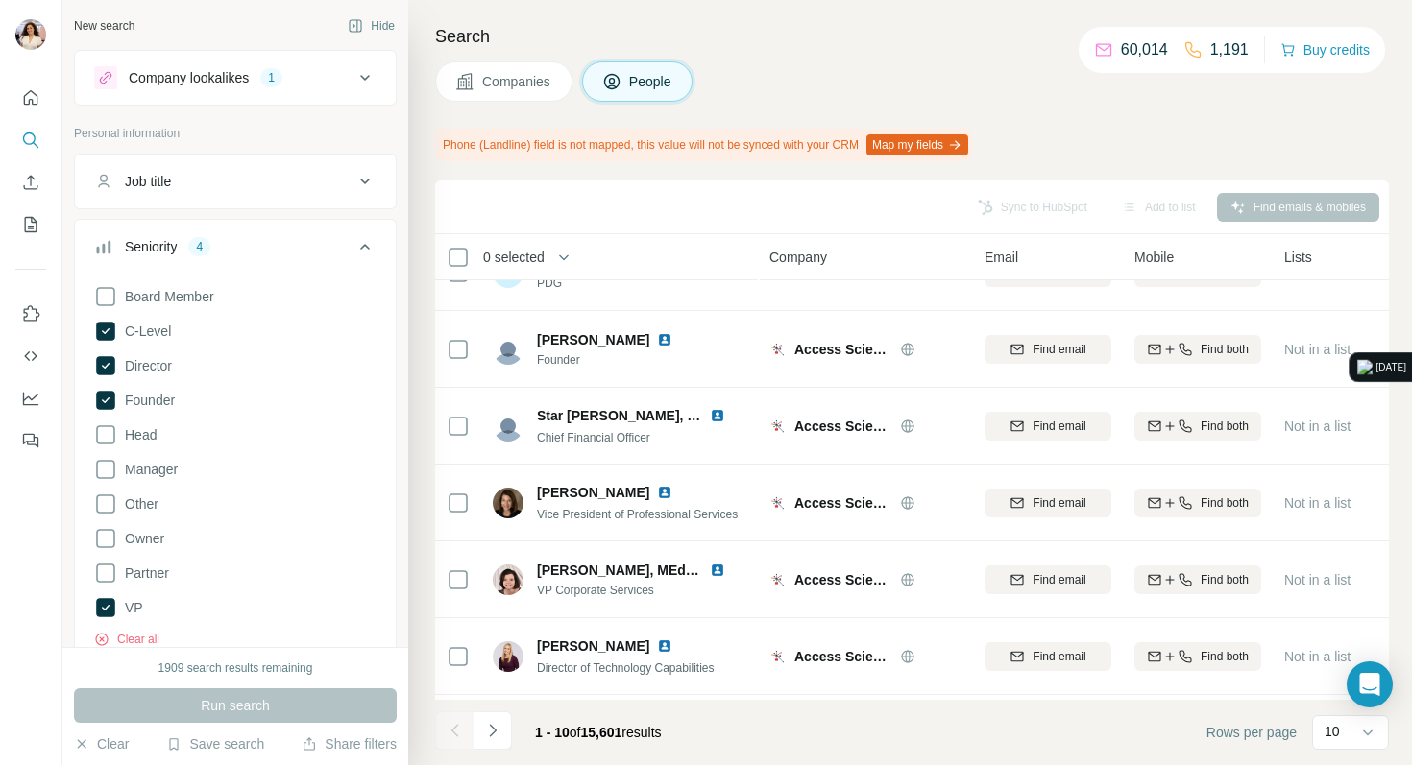
click at [531, 98] on button "Companies" at bounding box center [503, 81] width 137 height 40
